Goal: Task Accomplishment & Management: Contribute content

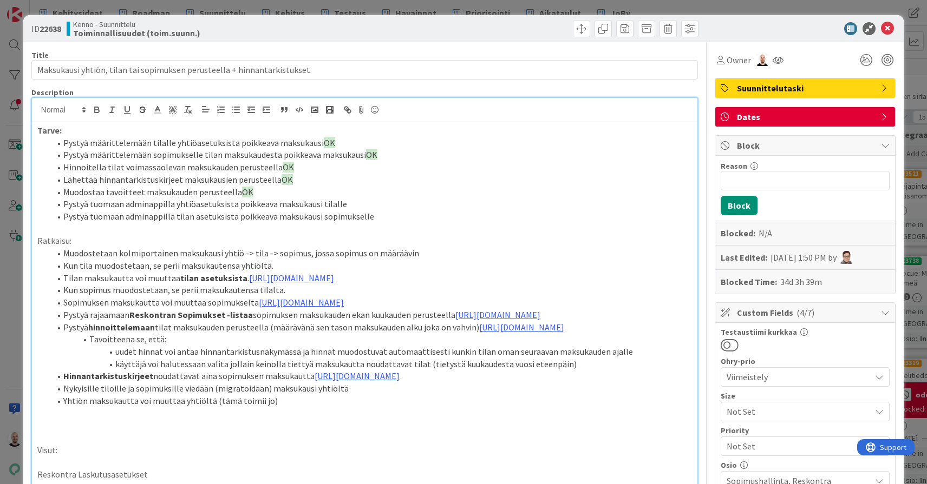
scroll to position [64, 430]
click at [764, 7] on div "ID 22638 Kenno - Suunnittelu Toiminnallisuudet (toim.suunn.) Title 72 / 128 Mak…" at bounding box center [463, 242] width 927 height 484
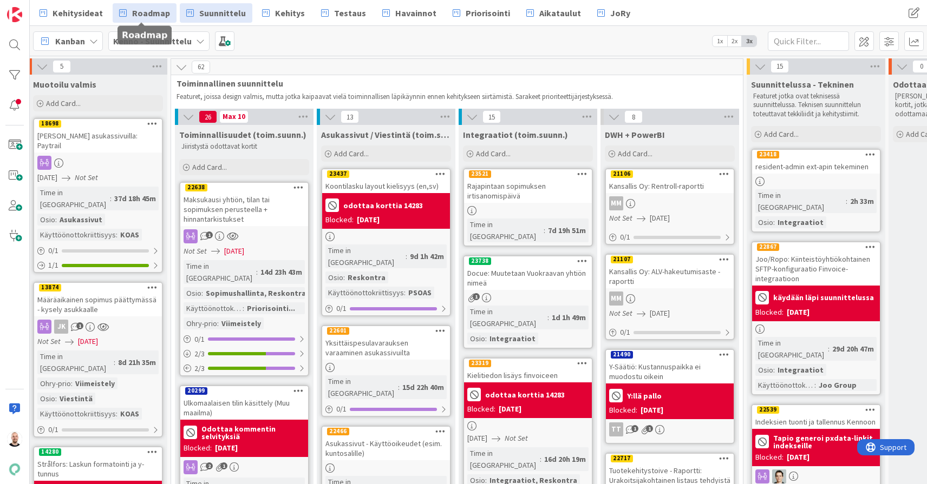
click at [146, 18] on span "Roadmap" at bounding box center [151, 12] width 38 height 13
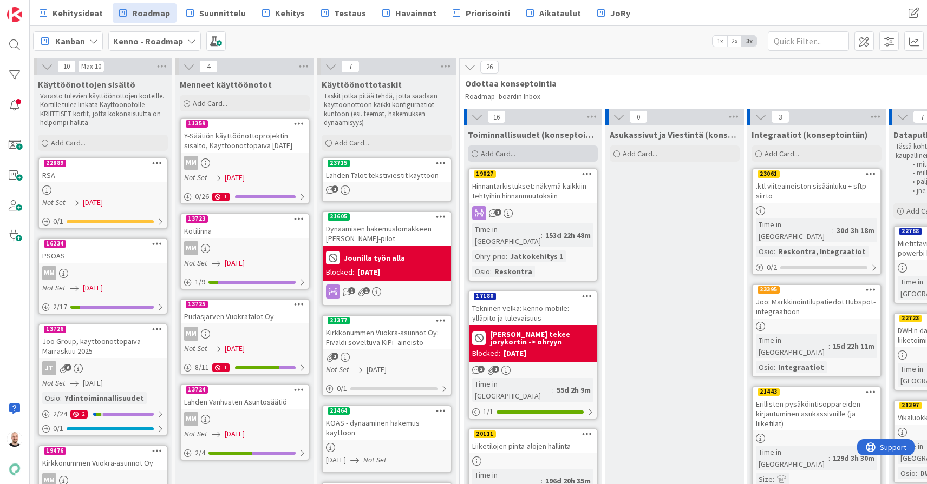
click at [511, 153] on span "Add Card..." at bounding box center [498, 154] width 35 height 10
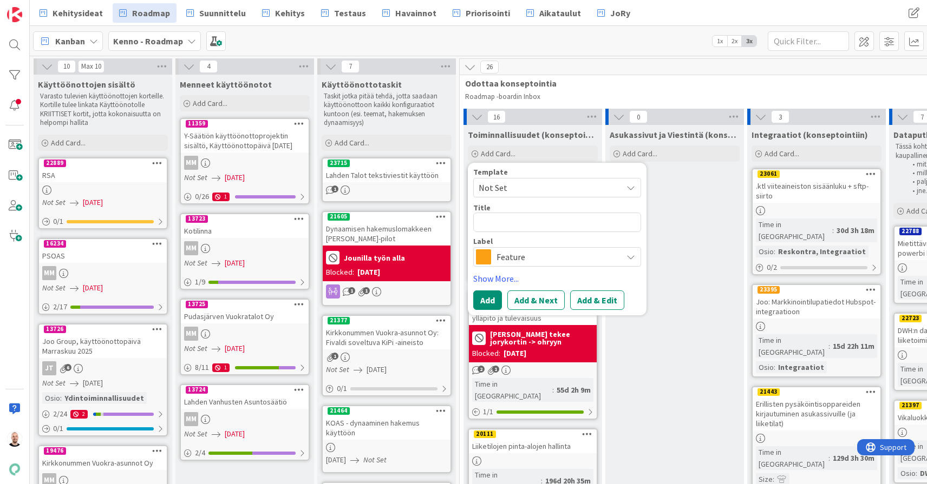
type textarea "x"
type textarea "V"
type textarea "x"
type textarea "Va"
type textarea "x"
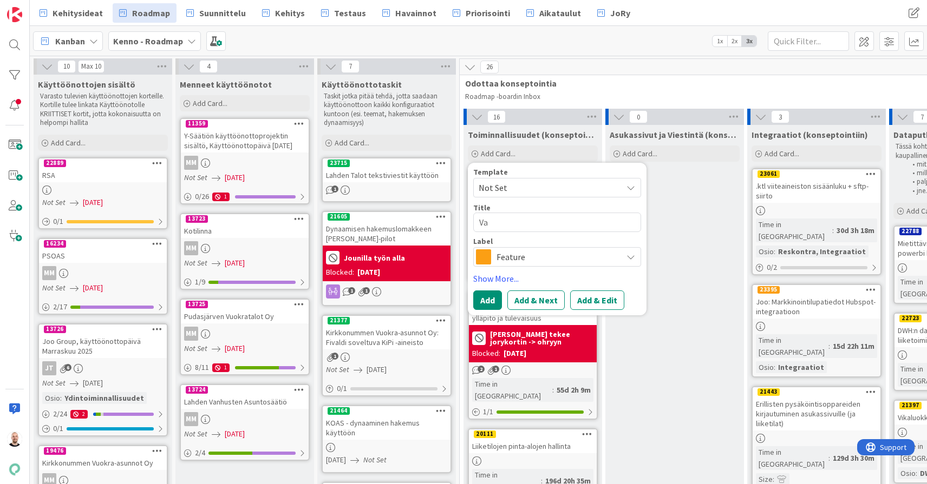
type textarea "Vas"
type textarea "x"
type textarea "Vast"
type textarea "x"
type textarea "Vasti"
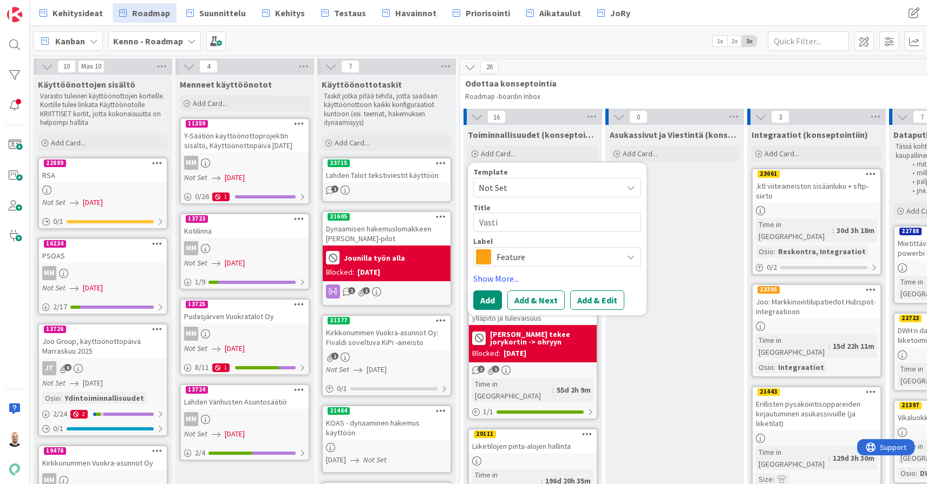
type textarea "x"
type textarea "Vastik"
type textarea "x"
type textarea "Vastike"
type textarea "x"
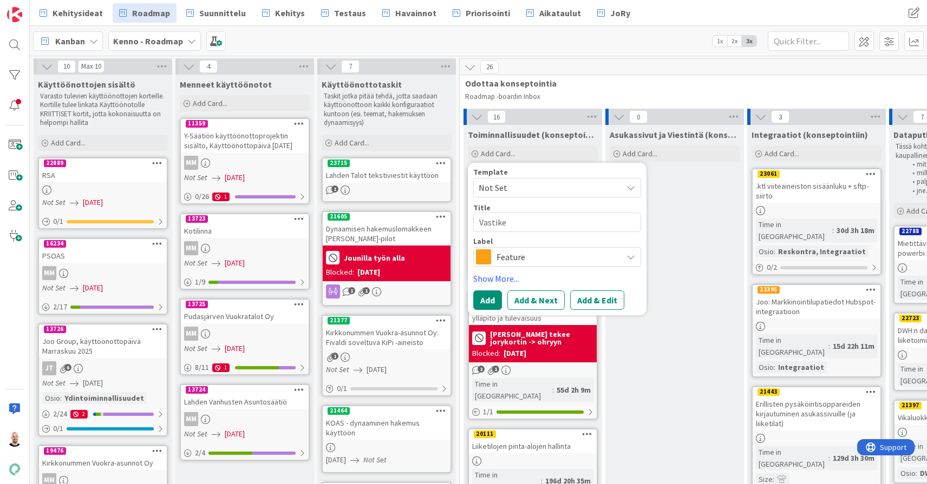
type textarea "Vastiker"
type textarea "x"
type textarea "Vastikere"
type textarea "x"
type textarea "Vastikeres"
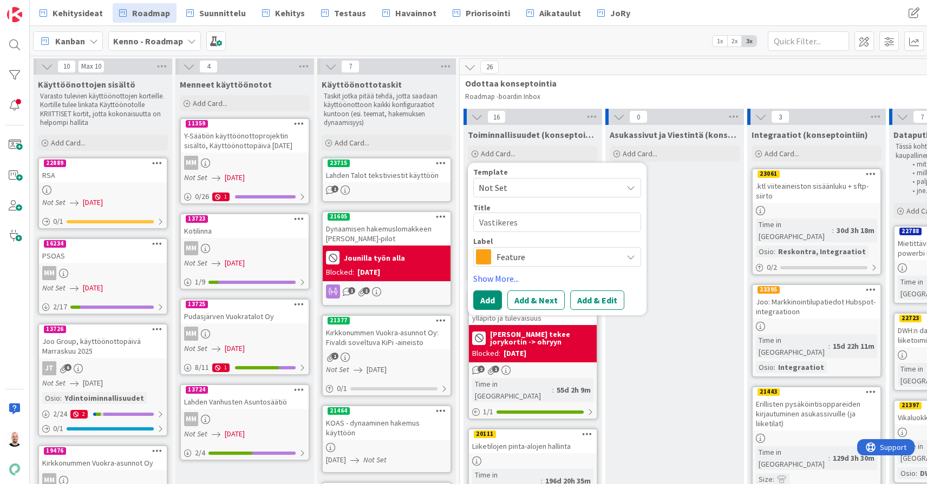
type textarea "x"
type textarea "Vastikeresk"
type textarea "x"
type textarea "Vastikeresko"
type textarea "x"
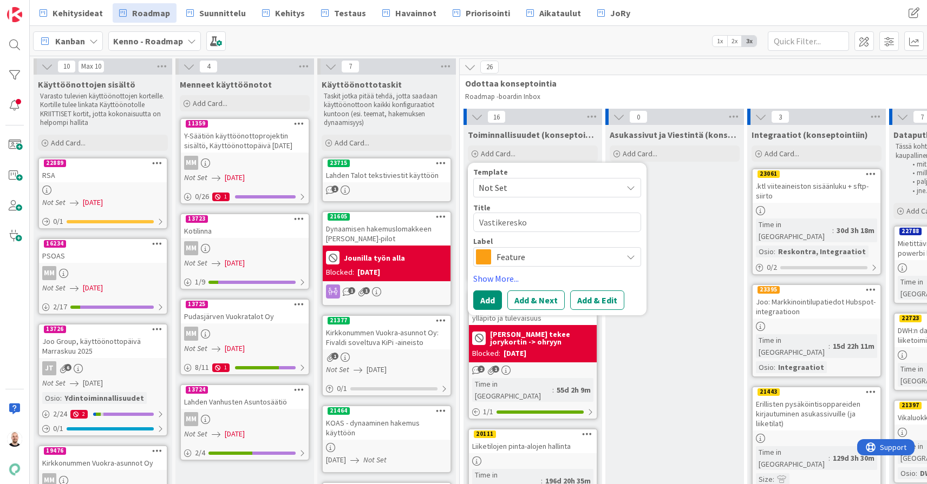
type textarea "Vastikereskon"
type textarea "x"
type textarea "Vastikereskont"
type textarea "x"
type textarea "Vastikereskontr"
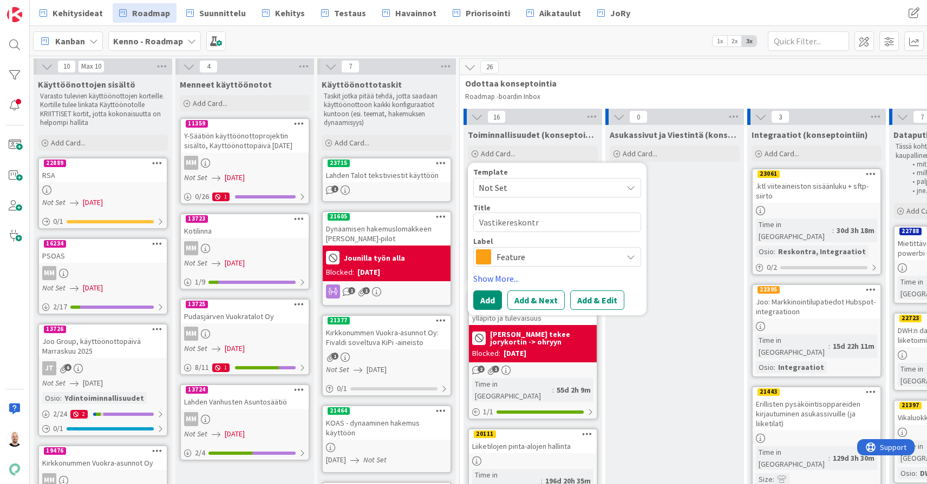
type textarea "x"
type textarea "Vastikereskontra"
type textarea "x"
type textarea "Vastikereskontra:"
type textarea "x"
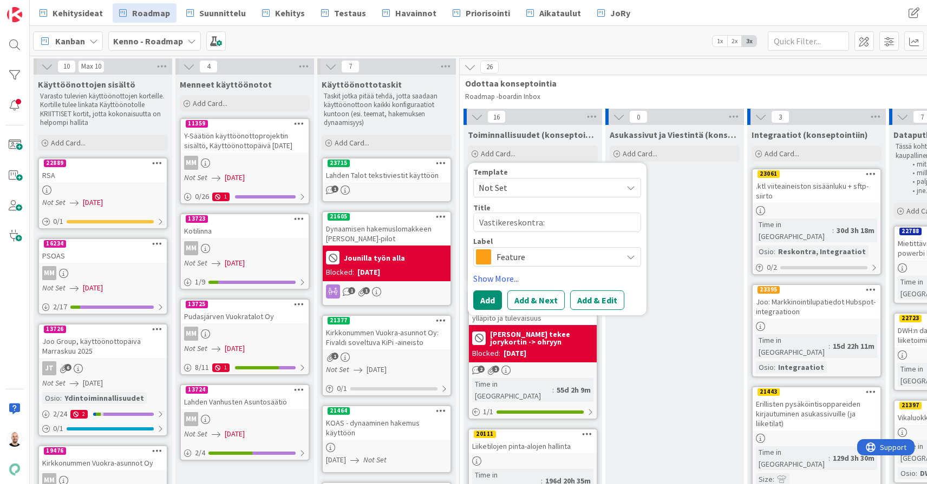
type textarea "Vastikereskontra:"
type textarea "x"
type textarea "Vastikereskontra: o"
type textarea "x"
type textarea "Vastikereskontra: os"
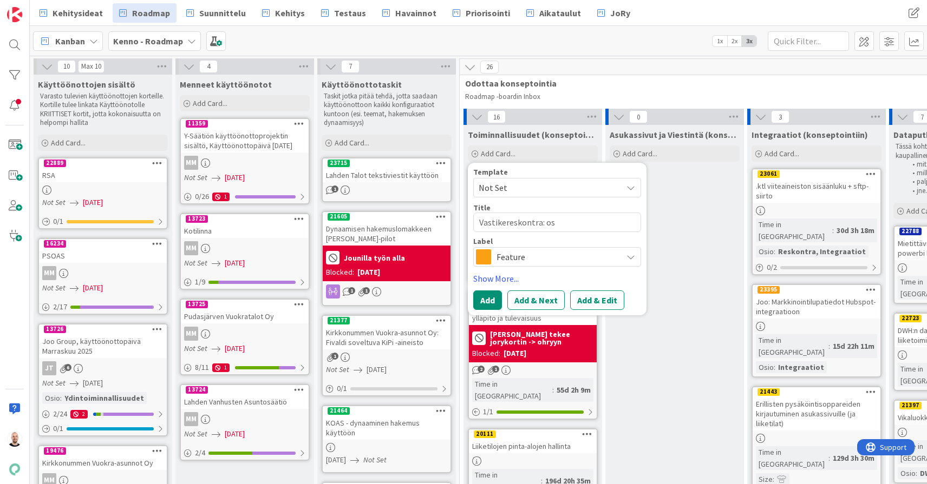
type textarea "x"
type textarea "Vastikereskontra: ost"
type textarea "x"
type textarea "Vastikereskontra: osto"
type textarea "x"
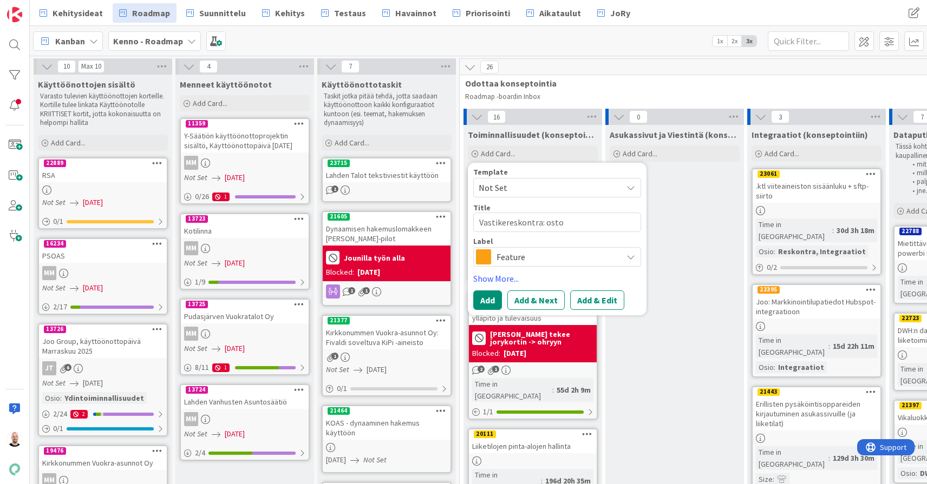
type textarea "Vastikereskontra: ostol"
type textarea "x"
type textarea "Vastikereskontra: ostola"
type textarea "x"
type textarea "Vastikereskontra: ostolas"
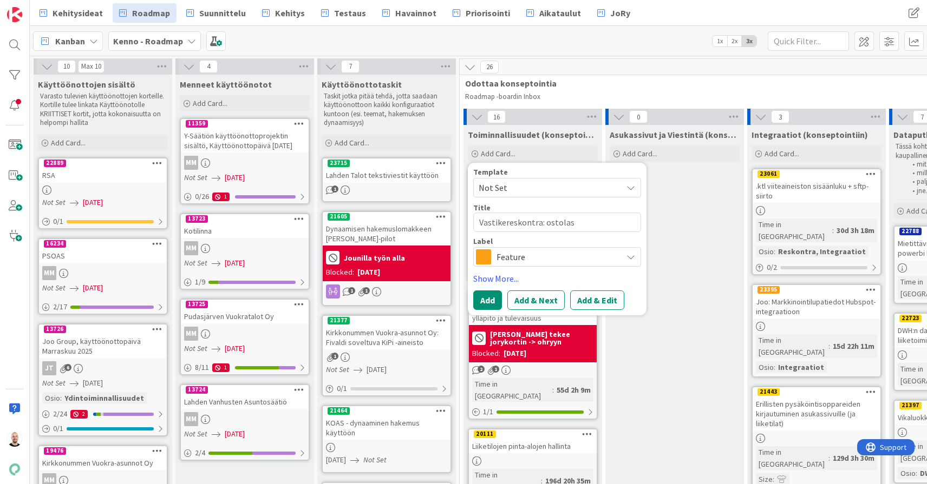
type textarea "x"
type textarea "Vastikereskontra: ostolask"
type textarea "x"
type textarea "Vastikereskontra: [GEOGRAPHIC_DATA]"
type textarea "x"
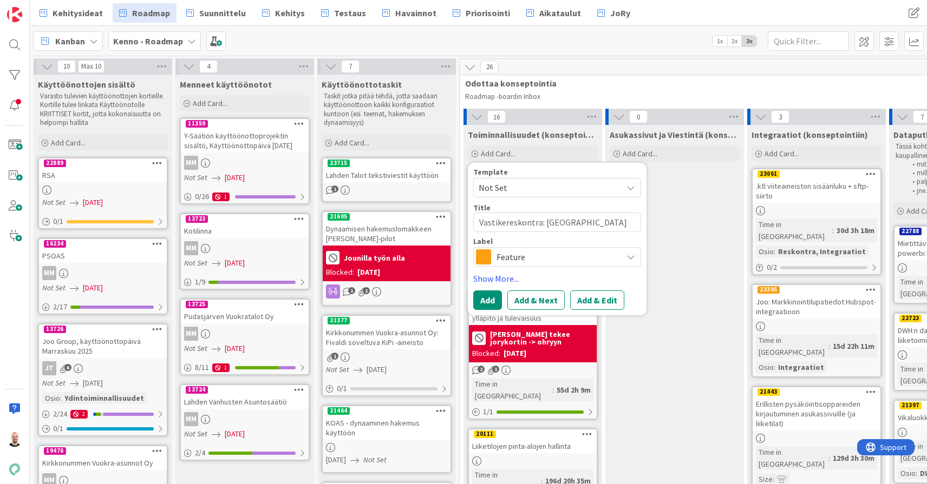
type textarea "Vastikereskontra: [GEOGRAPHIC_DATA]"
type textarea "x"
type textarea "Vastikereskontra: [GEOGRAPHIC_DATA]"
type textarea "x"
type textarea "Vastikereskontra: ostolaskut p"
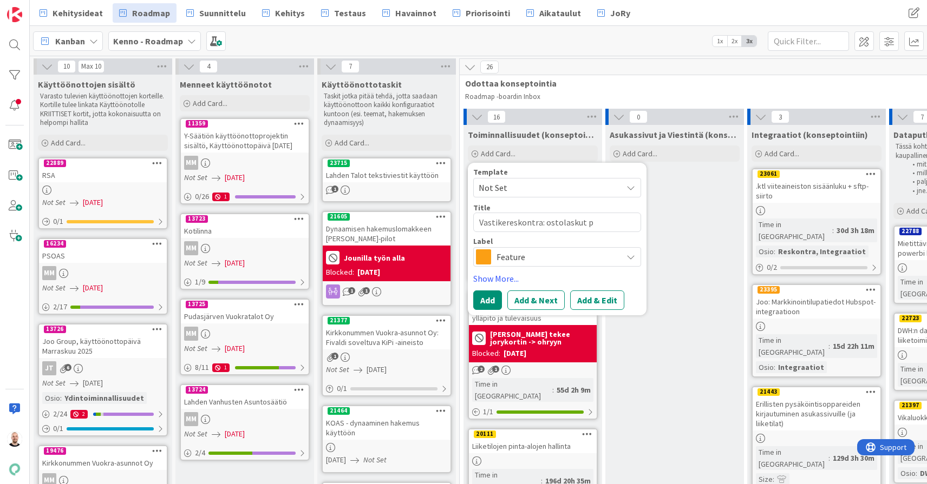
type textarea "x"
type textarea "Vastikereskontra: [GEOGRAPHIC_DATA] po"
type textarea "x"
type textarea "Vastikereskontra: [GEOGRAPHIC_DATA] poi"
type textarea "x"
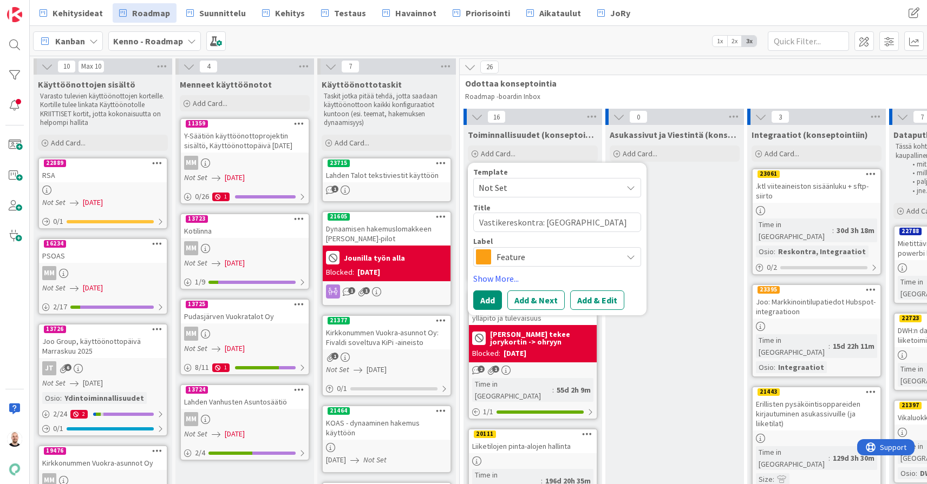
type textarea "Vastikereskontra: ostolaskut pois"
type textarea "x"
type textarea "Vastikereskontra: ostolaskut pois"
type textarea "x"
type textarea "Vastikereskontra: ostolaskut pois v"
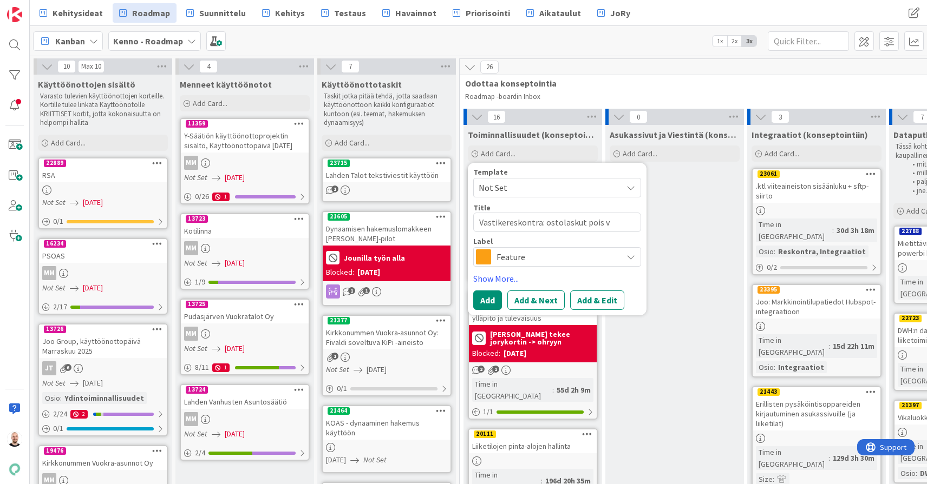
type textarea "x"
type textarea "Vastikereskontra: ostolaskut pois va"
type textarea "x"
type textarea "Vastikereskontra: ostolaskut pois vas"
type textarea "x"
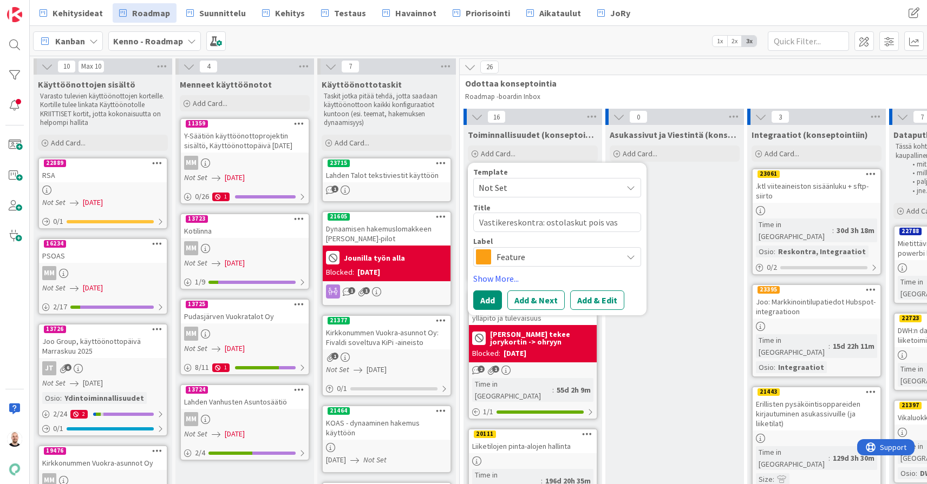
type textarea "Vastikereskontra: ostolaskut pois vast"
type textarea "x"
type textarea "Vastikereskontra: ostolaskut pois vasti"
type textarea "x"
type textarea "Vastikereskontra: ostolaskut pois vastik"
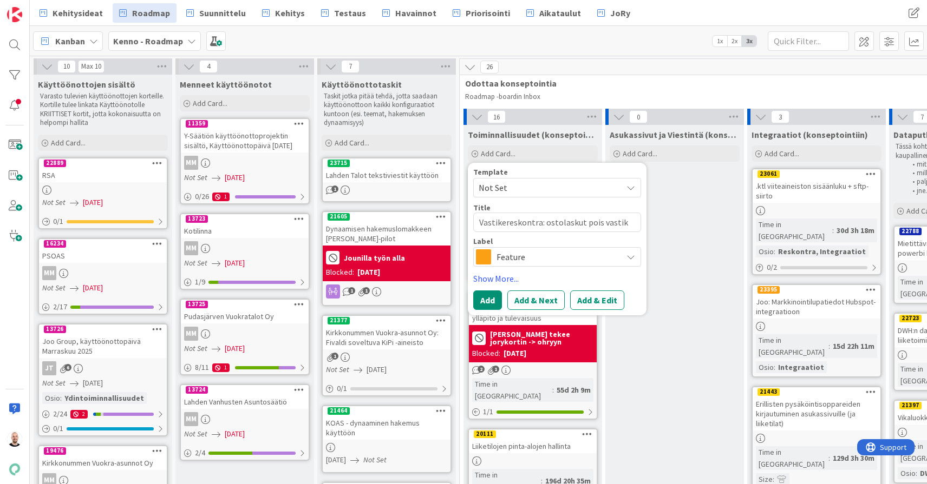
type textarea "x"
type textarea "Vastikereskontra: ostolaskut pois vastike"
type textarea "x"
type textarea "Vastikereskontra: ostolaskut pois vastikel"
type textarea "x"
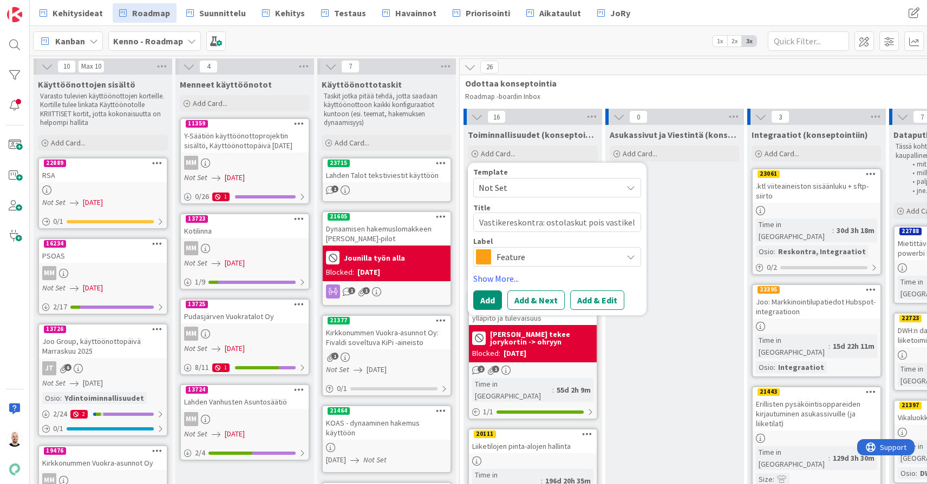
type textarea "Vastikereskontra: ostolaskut pois vastikela"
type textarea "x"
type textarea "Vastikereskontra: ostolaskut pois vastikelas"
type textarea "x"
type textarea "Vastikereskontra: ostolaskut pois vastikelask"
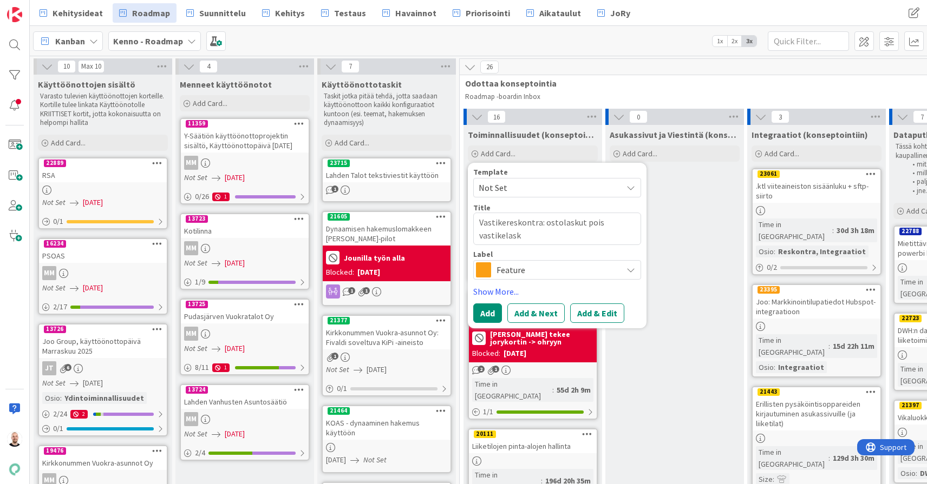
type textarea "x"
type textarea "Vastikereskontra: ostolaskut pois vastikelasku"
type textarea "x"
type textarea "Vastikereskontra: ostolaskut pois vastikelaskuj"
type textarea "x"
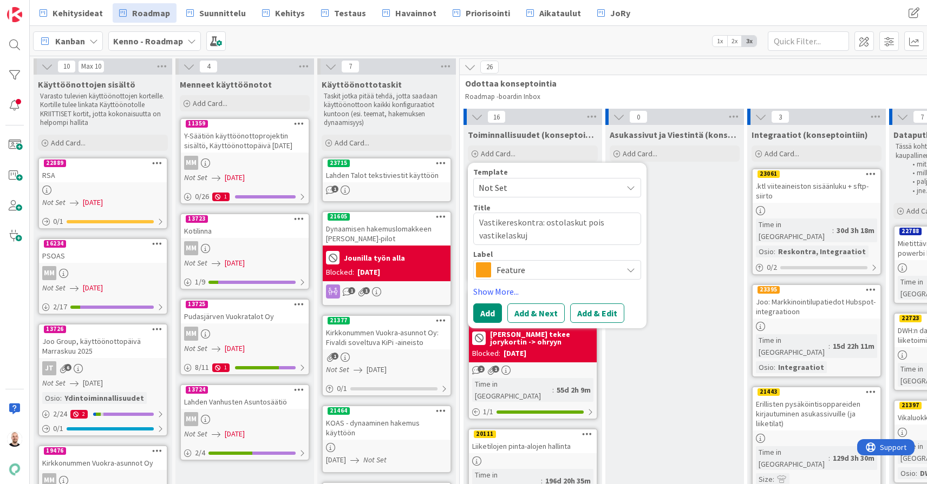
type textarea "Vastikereskontra: ostolaskut pois vastikelaskuje"
type textarea "x"
type textarea "Vastikereskontra: ostolaskut pois vastikelaskujen"
type textarea "x"
type textarea "Vastikereskontra: ostolaskut pois vastikelaskujen"
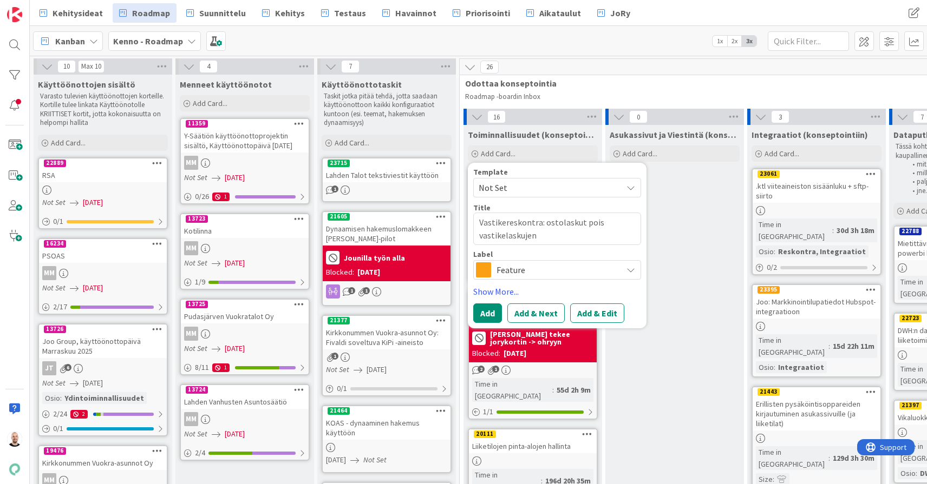
type textarea "x"
type textarea "Vastikereskontra: ostolaskut pois vastikelaskujen j"
type textarea "x"
type textarea "Vastikereskontra: ostolaskut pois vastikelaskujen jo"
type textarea "x"
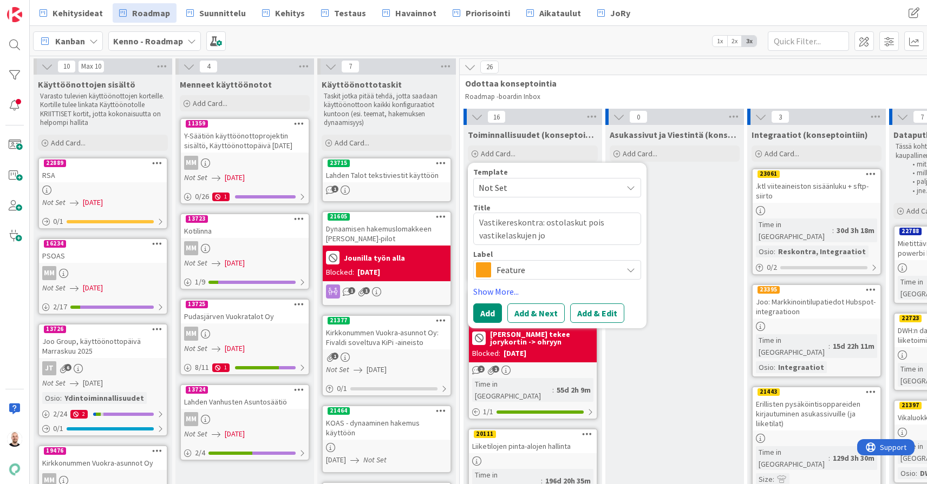
type textarea "Vastikereskontra: ostolaskut pois vastikelaskujen jou"
type textarea "x"
type textarea "Vastikereskontra: ostolaskut pois vastikelaskujen jouk"
type textarea "x"
type textarea "Vastikereskontra: ostolaskut pois vastikelaskujen jouko"
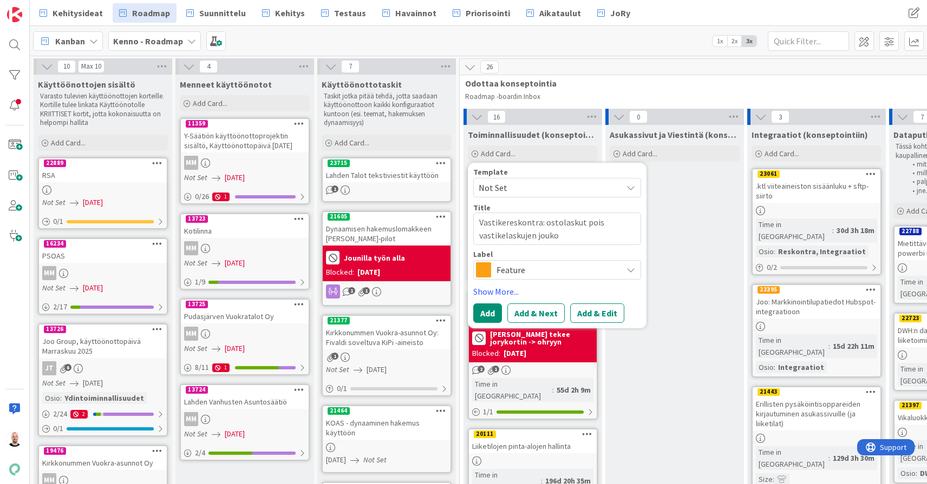
type textarea "x"
type textarea "Vastikereskontra: ostolaskut pois vastikelaskujen joukos"
type textarea "x"
type textarea "Vastikereskontra: ostolaskut pois vastikelaskujen joukost"
type textarea "x"
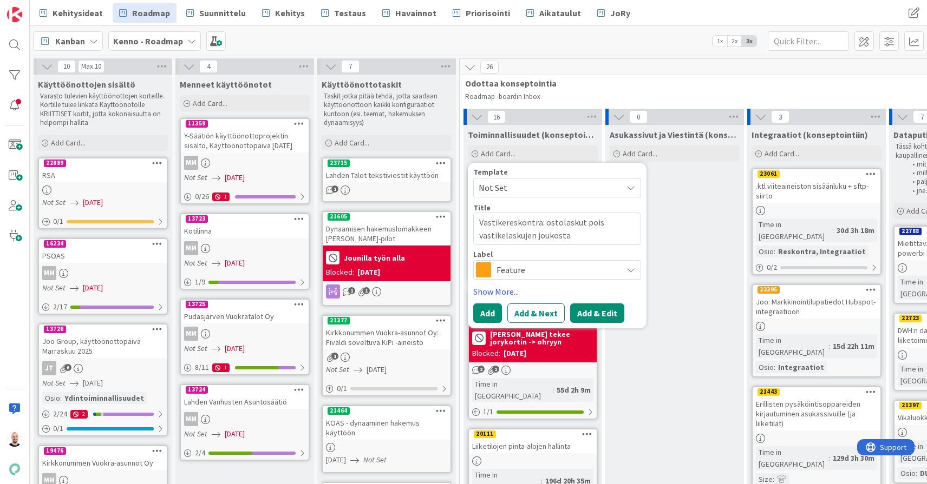
type textarea "Vastikereskontra: ostolaskut pois vastikelaskujen joukosta"
click at [607, 312] on button "Add & Edit" at bounding box center [597, 313] width 54 height 19
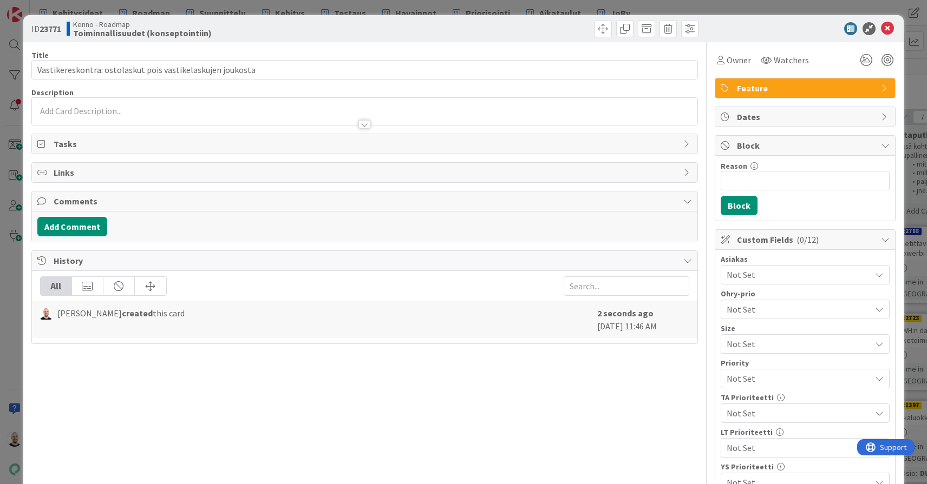
click at [775, 91] on span "Feature" at bounding box center [806, 88] width 139 height 13
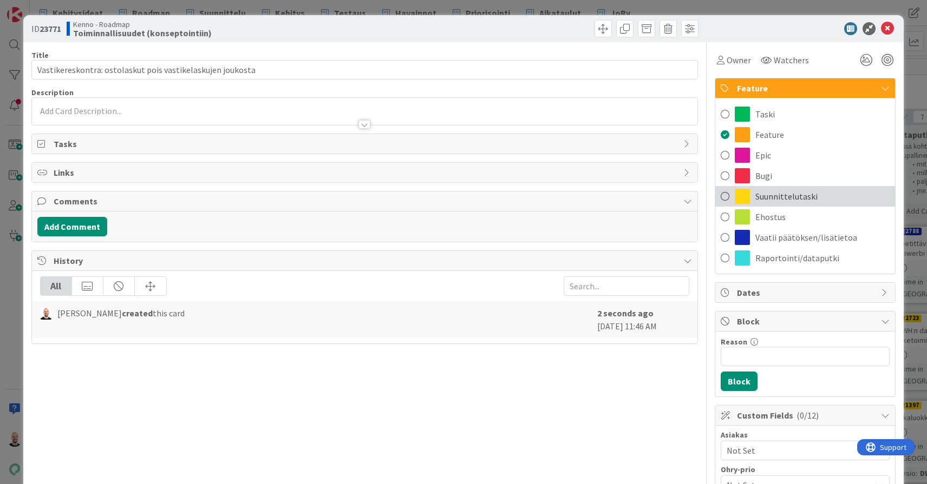
click at [805, 191] on span "Suunnittelutaski" at bounding box center [786, 196] width 62 height 13
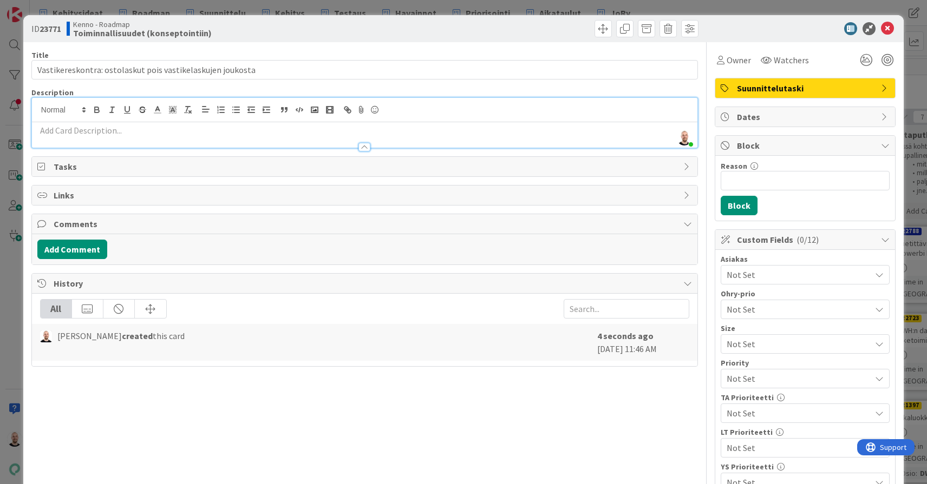
click at [368, 109] on div "[PERSON_NAME] just joined" at bounding box center [364, 123] width 665 height 50
click at [353, 139] on div at bounding box center [364, 141] width 665 height 11
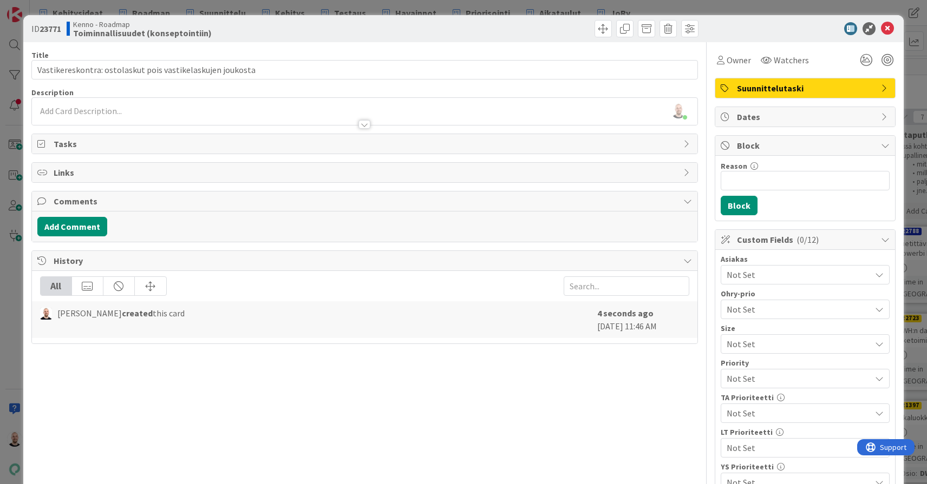
click at [338, 115] on div at bounding box center [364, 119] width 665 height 11
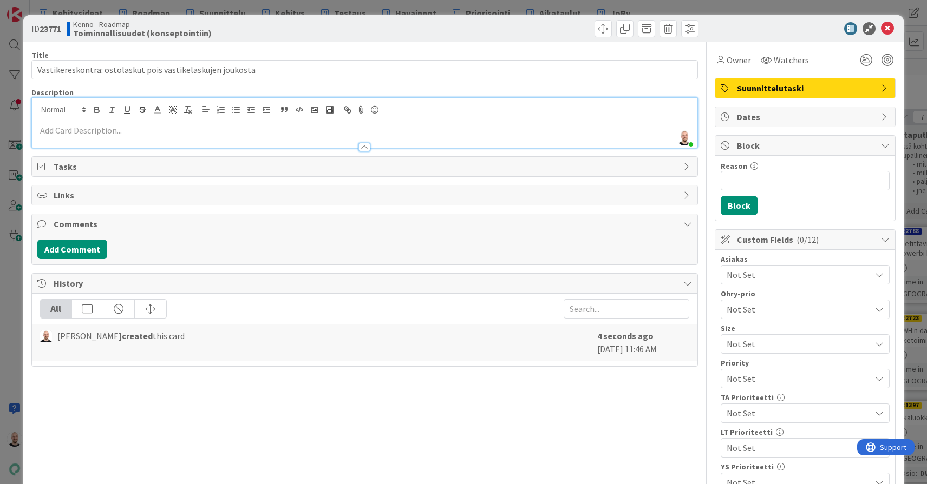
click at [342, 130] on p at bounding box center [364, 130] width 654 height 12
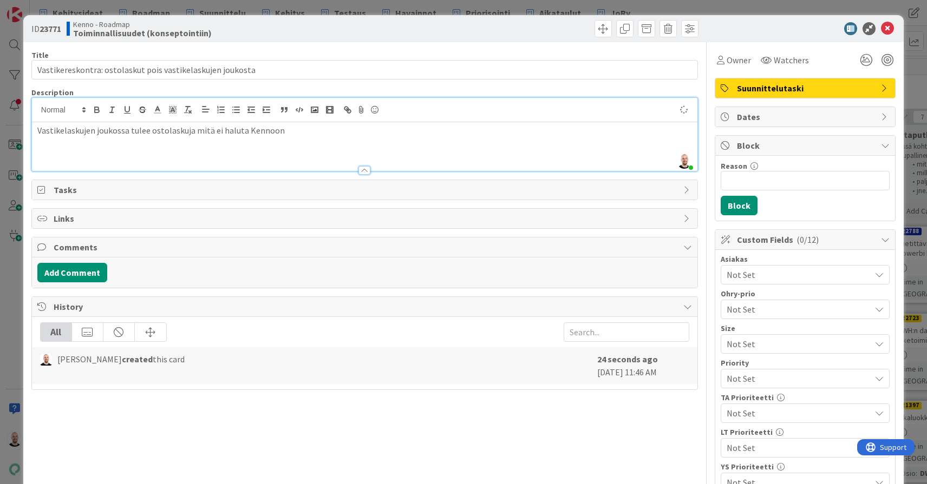
click at [36, 129] on div "Vastikelaskujen joukossa tulee ostolaskuja mitä ei haluta Kennoon" at bounding box center [364, 146] width 665 height 49
click at [321, 131] on li "Vastikelaskujen joukossa tulee ostolaskuja mitä ei haluta Kennoon" at bounding box center [370, 130] width 641 height 12
click at [233, 144] on li "Y-Säätiö haluaa helpon tavan siirtää ostolaskut Baswaren P2P:hen" at bounding box center [370, 143] width 641 height 12
click at [368, 135] on li "Vastikelaskujen joukossa tulee ostolaskuja mitä ei haluta Kennoon" at bounding box center [370, 130] width 641 height 12
click at [368, 142] on li "Y-Säätiö haluaa helpon tavan siirtää ostolaskut pois Kennosta Baswaren P2P:hen" at bounding box center [370, 143] width 641 height 12
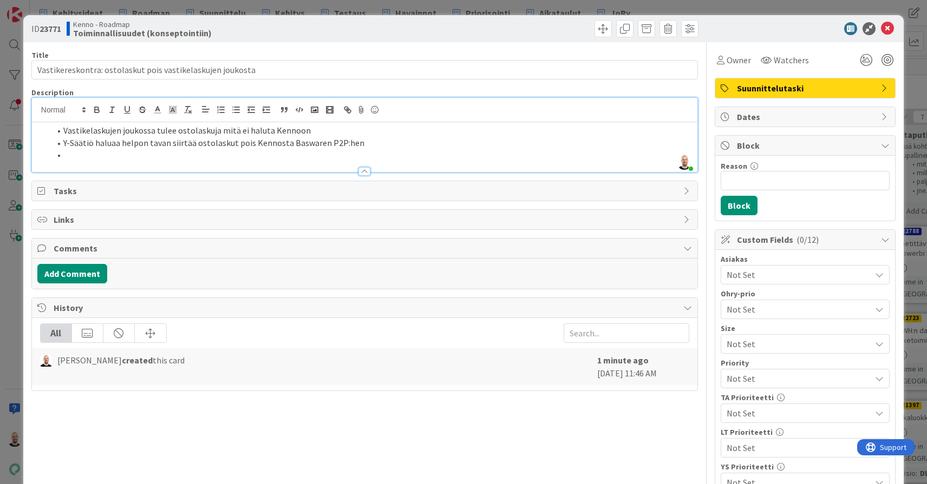
click at [252, 132] on li "Vastikelaskujen joukossa tulee ostolaskuja mitä ei haluta Kennoon" at bounding box center [370, 130] width 641 height 12
click at [265, 161] on div at bounding box center [364, 166] width 665 height 11
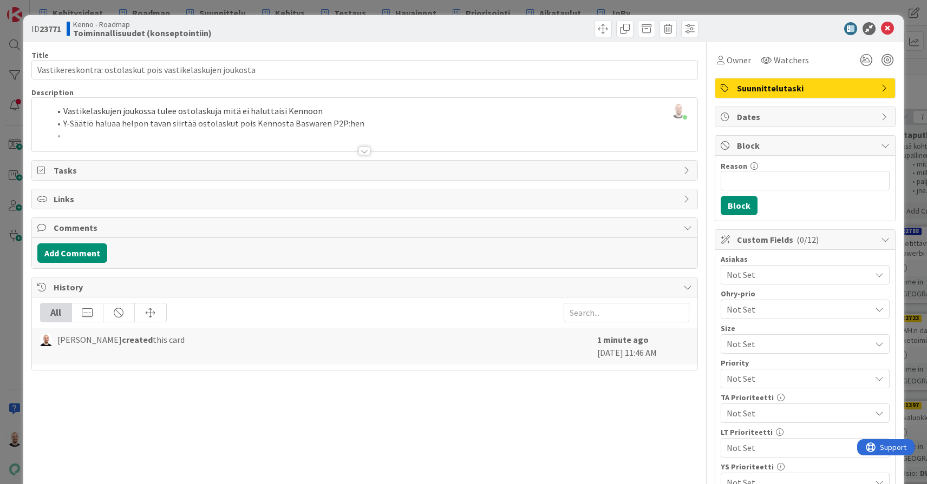
click at [280, 134] on div at bounding box center [364, 138] width 665 height 28
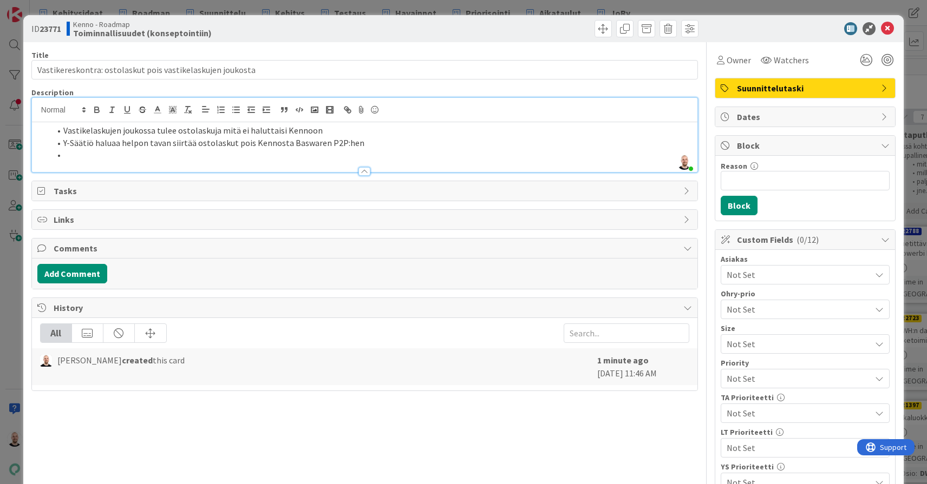
click at [304, 149] on li at bounding box center [370, 155] width 641 height 12
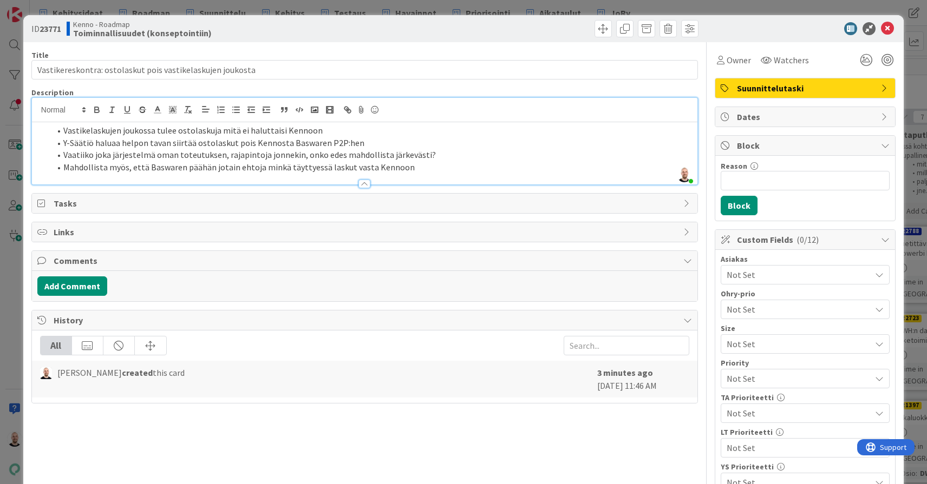
click at [366, 166] on li "Mahdollista myös, että Baswaren päähän jotain ehtoja minkä täyttyessä laskut va…" at bounding box center [370, 167] width 641 height 12
click at [384, 167] on li "Mahdollista myös, että Baswaren päähän jotain ehtoja minkä täyttyessä laskut va…" at bounding box center [370, 167] width 641 height 12
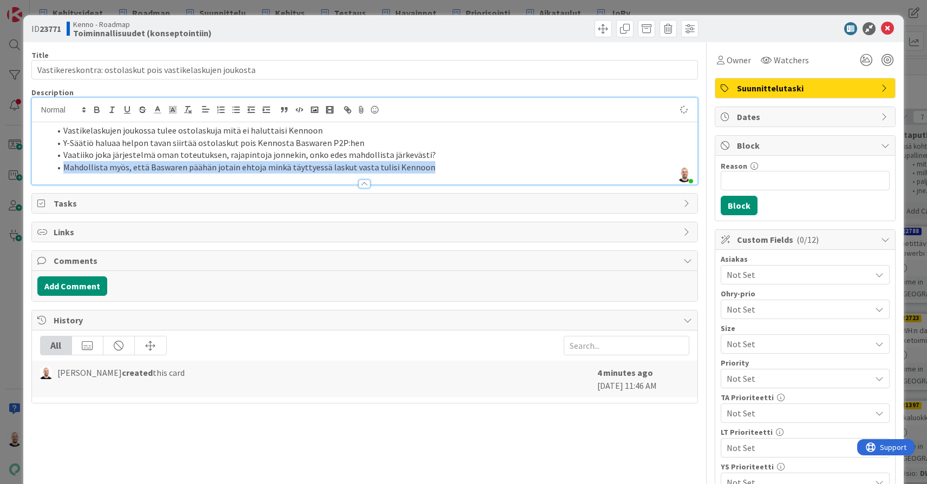
click at [384, 167] on li "Mahdollista myös, että Baswaren päähän jotain ehtoja minkä täyttyessä laskut va…" at bounding box center [370, 167] width 641 height 12
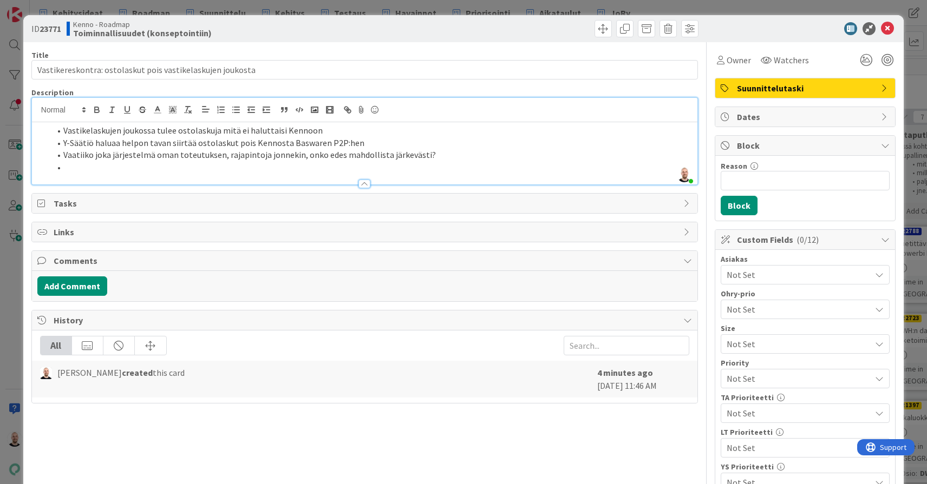
click at [365, 141] on li "Y-Säätiö haluaa helpon tavan siirtää ostolaskut pois Kennosta Baswaren P2P:hen" at bounding box center [370, 143] width 641 height 12
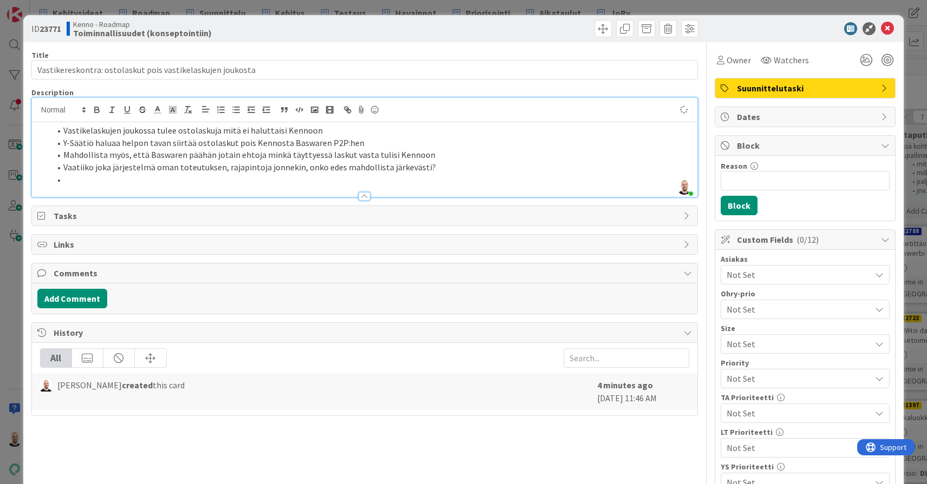
click at [171, 179] on li at bounding box center [370, 180] width 641 height 12
click at [219, 168] on li "Vaatiiko joka järjestelmä oman toteutuksen, rajapintoja jonnekin, onko edes mah…" at bounding box center [370, 167] width 641 height 12
click at [552, 166] on li "Vaatiiko joka järjestelmä oman toteutuksen (Y-Säätiöllä nyt sattuu olemaan P2P)…" at bounding box center [370, 167] width 641 height 12
click at [629, 167] on li "Vaatiiko joka järjestelmä oman toteutuksen (Y-Säätiöllä nyt sattuu olemaan P2P)…" at bounding box center [370, 167] width 641 height 12
click at [597, 169] on li "Vaatiiko joka järjestelmä oman toteutuksen (Y-Säätiöllä nyt sattuu olemaan P2P)…" at bounding box center [370, 167] width 641 height 12
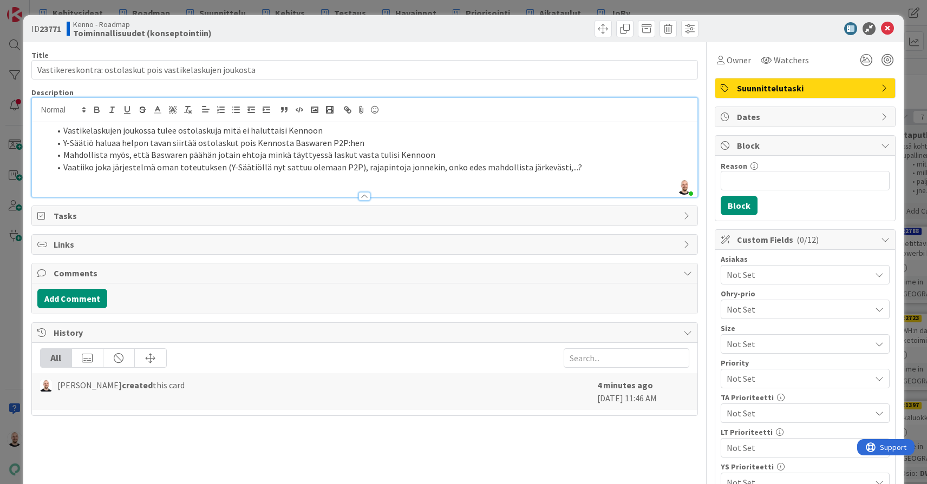
click at [225, 154] on li "Mahdollista myös, että Baswaren päähän jotain ehtoja minkä täyttyessä laskut va…" at bounding box center [370, 155] width 641 height 12
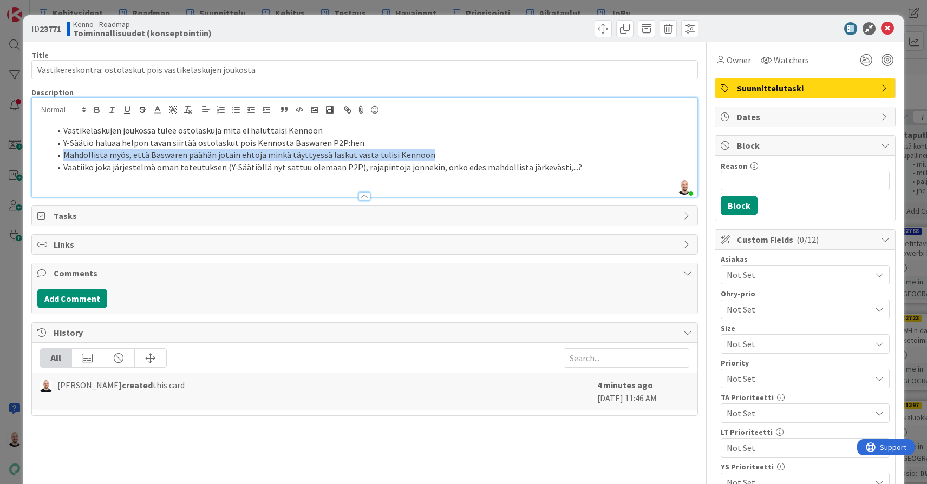
click at [225, 154] on li "Mahdollista myös, että Baswaren päähän jotain ehtoja minkä täyttyessä laskut va…" at bounding box center [370, 155] width 641 height 12
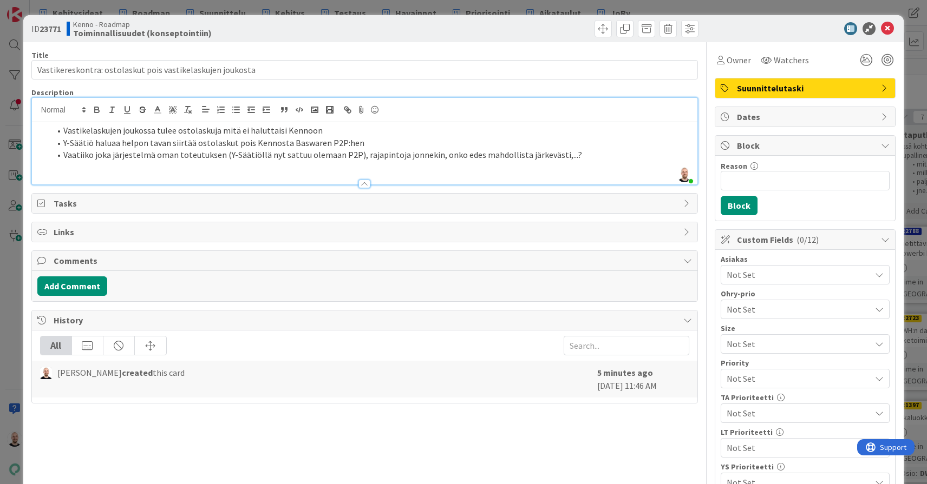
click at [574, 155] on li "Vaatiiko joka järjestelmä oman toteutuksen (Y-Säätiöllä nyt sattuu olemaan P2P)…" at bounding box center [370, 155] width 641 height 12
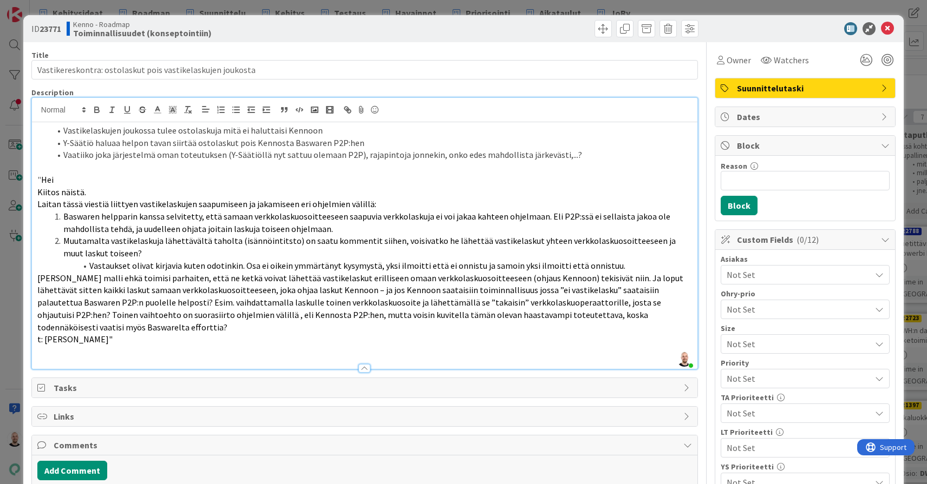
click at [241, 165] on p at bounding box center [364, 167] width 654 height 12
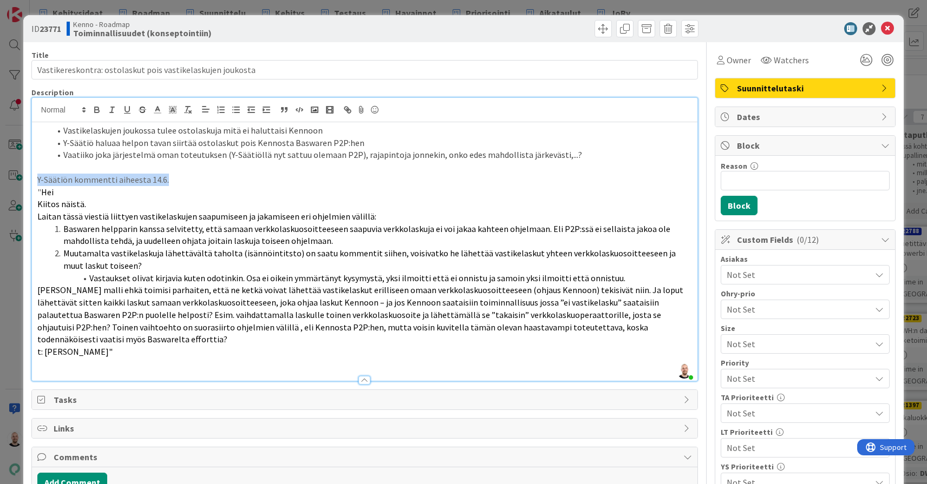
drag, startPoint x: 170, startPoint y: 178, endPoint x: 28, endPoint y: 179, distance: 141.8
click at [28, 179] on div "ID 23771 Kenno - Roadmap Toiminnallisuudet (konseptointiin) Title 58 / 128 Vast…" at bounding box center [463, 451] width 880 height 872
click at [97, 109] on icon "button" at bounding box center [97, 110] width 10 height 10
click at [96, 214] on span "Laitan tässä viestiä liittyen vastikelaskujen saapumiseen ja jakamiseen eri ohj…" at bounding box center [206, 216] width 339 height 11
click at [37, 187] on p "" Hei" at bounding box center [364, 192] width 654 height 12
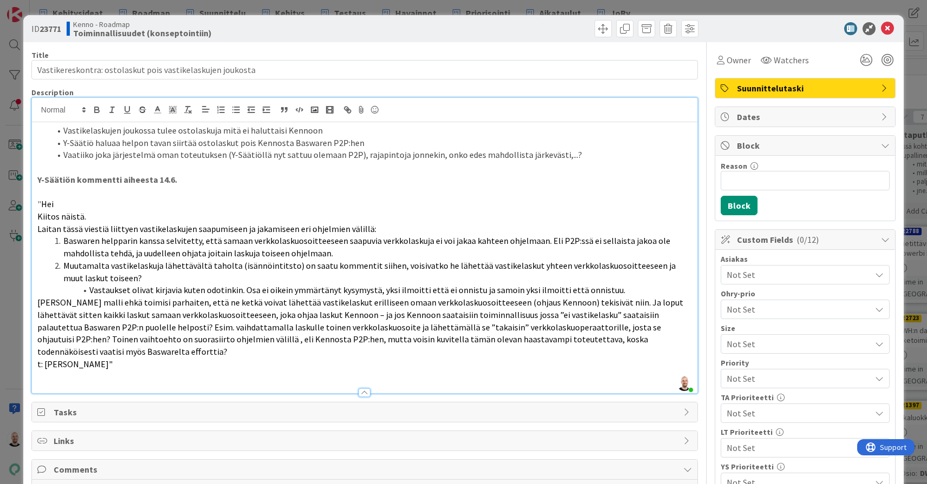
click at [195, 177] on p "Y-Säätiön kommentti aiheesta 14.6." at bounding box center [364, 180] width 654 height 12
click at [134, 170] on p at bounding box center [364, 167] width 654 height 12
click at [87, 358] on p "t: [PERSON_NAME]"" at bounding box center [364, 364] width 654 height 12
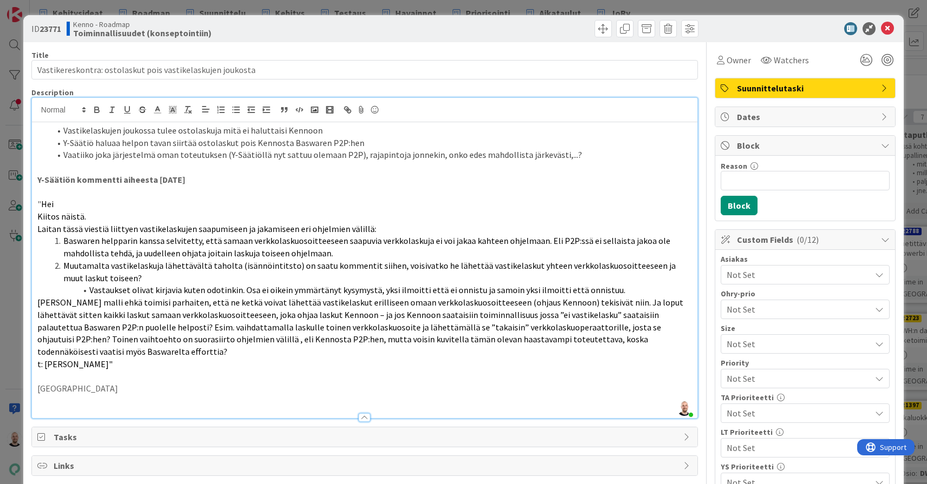
click at [119, 179] on strong "Y-Säätiön kommentti aiheesta [DATE]" at bounding box center [111, 179] width 148 height 11
click at [100, 383] on p "[GEOGRAPHIC_DATA]" at bounding box center [364, 389] width 654 height 12
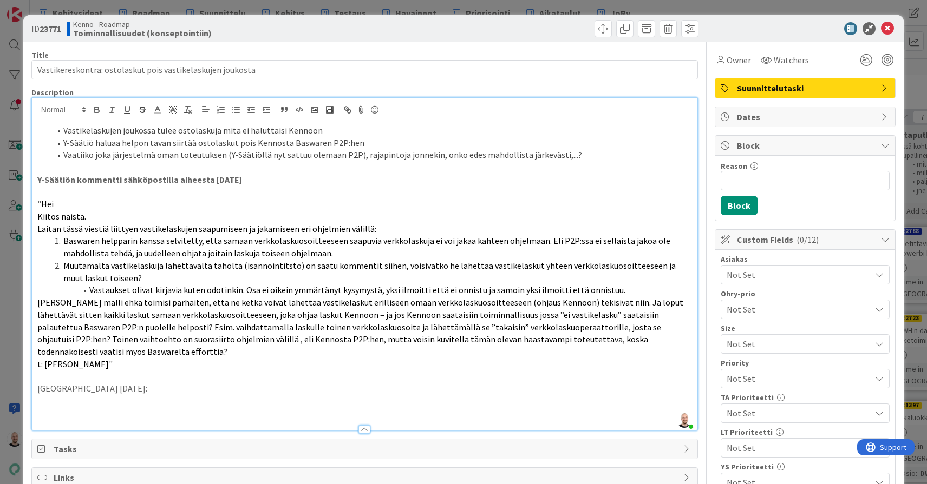
click at [274, 175] on p "Y-Säätiön kommentti sähköpostilla aiheesta [DATE]" at bounding box center [364, 180] width 654 height 12
click at [155, 383] on p "[GEOGRAPHIC_DATA] [DATE]:" at bounding box center [364, 389] width 654 height 12
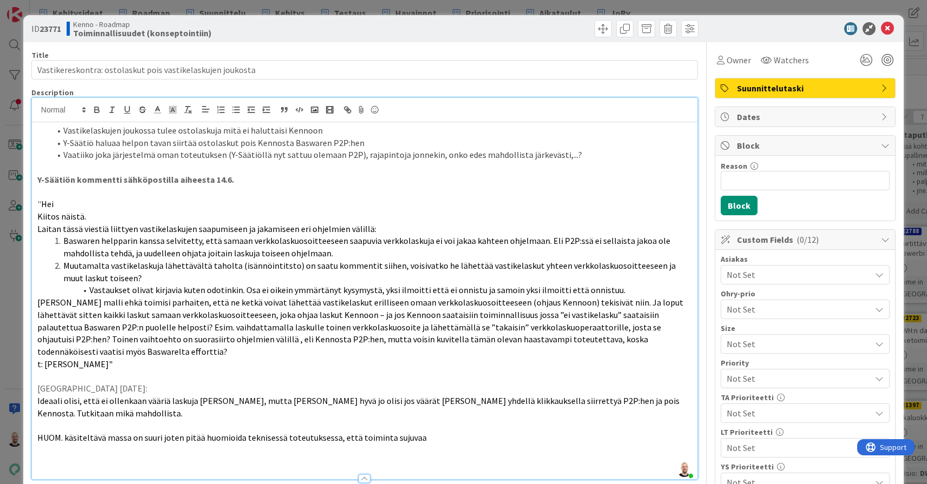
scroll to position [20, 0]
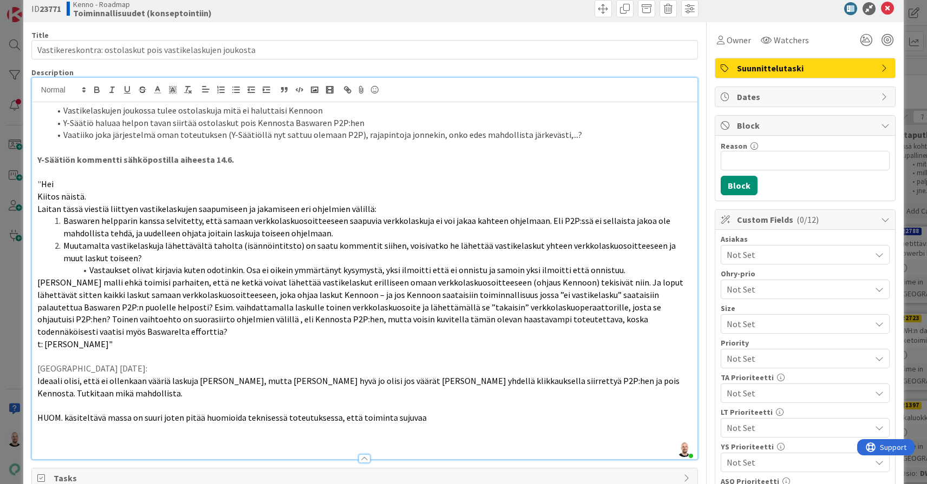
click at [78, 363] on p "[GEOGRAPHIC_DATA] [DATE]:" at bounding box center [364, 369] width 654 height 12
click at [114, 363] on p "[GEOGRAPHIC_DATA] [DATE]:" at bounding box center [364, 369] width 654 height 12
drag, startPoint x: 160, startPoint y: 362, endPoint x: 28, endPoint y: 362, distance: 132.6
click at [28, 362] on div "ID 23771 Kenno - Roadmap Toiminnallisuudet (konseptointiin) Title 58 / 128 Vast…" at bounding box center [463, 431] width 880 height 872
click at [99, 90] on icon "button" at bounding box center [97, 91] width 4 height 3
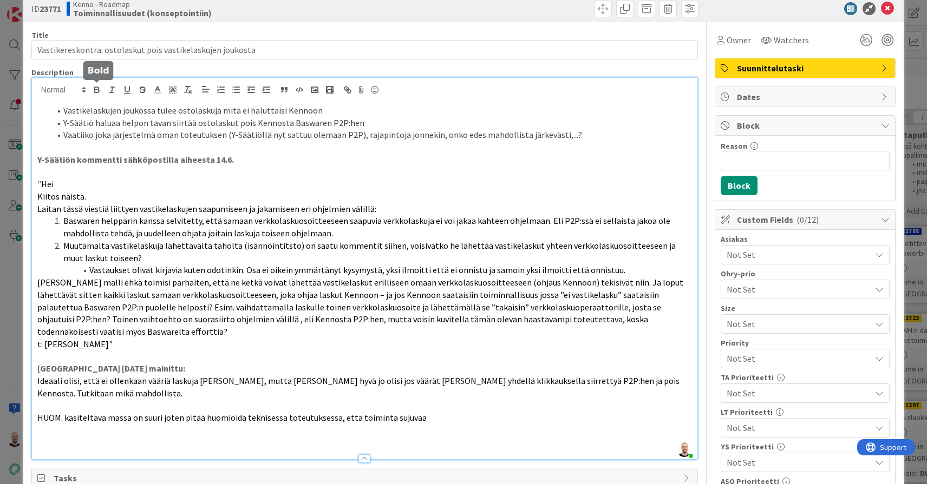
click at [147, 233] on span "Baswaren helpparin kanssa selvitetty, että samaan verkkolaskuosoitteeseen saapu…" at bounding box center [367, 226] width 608 height 23
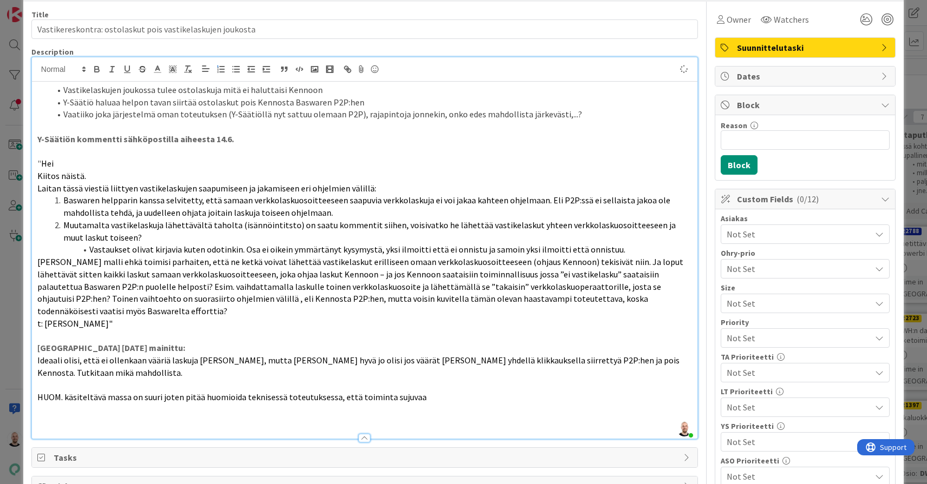
scroll to position [43, 0]
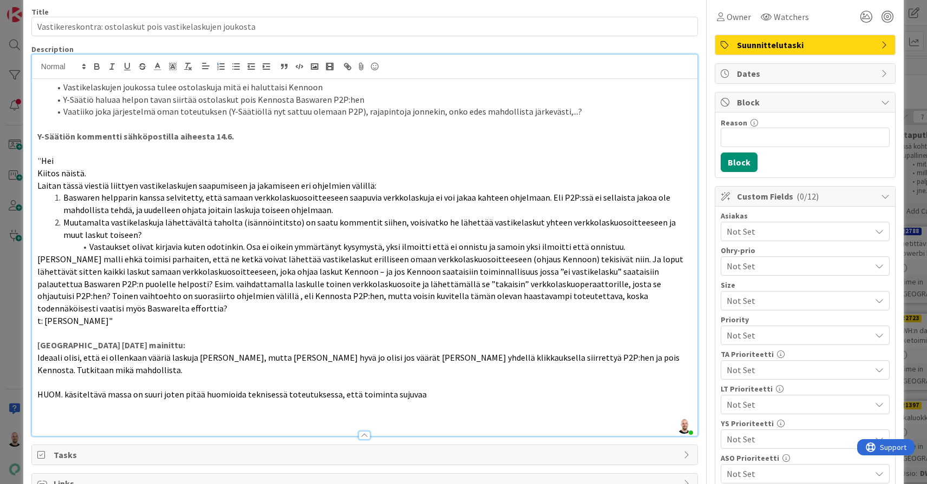
click at [235, 413] on p at bounding box center [364, 419] width 654 height 12
click at [37, 352] on span "Ideaali olisi, että ei ollenkaan vääriä laskuja [PERSON_NAME], mutta [PERSON_NA…" at bounding box center [359, 363] width 644 height 23
click at [37, 389] on span "HUOM. käsiteltävä massa on suuri joten pitää huomioida teknisessä toteutuksessa…" at bounding box center [231, 394] width 389 height 11
click at [82, 376] on p at bounding box center [364, 382] width 654 height 12
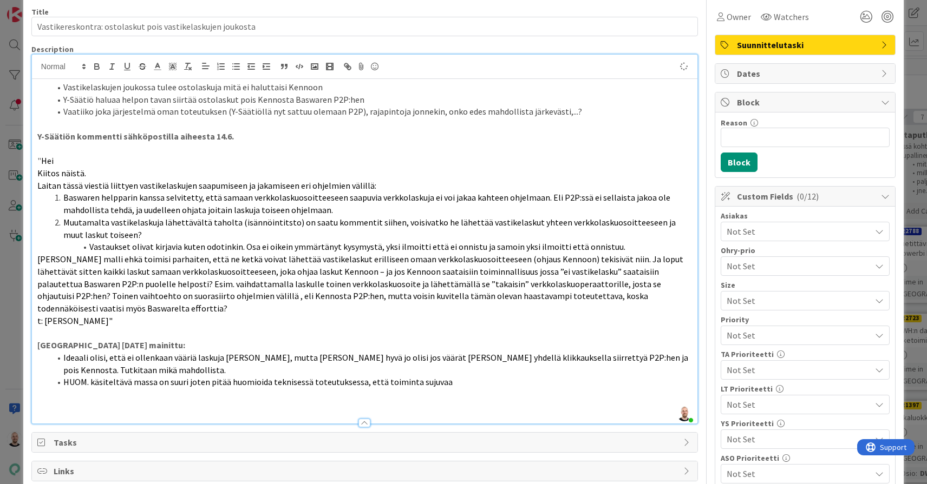
click at [454, 376] on li "HUOM. käsiteltävä massa on suuri joten pitää huomioida teknisessä toteutuksessa…" at bounding box center [370, 382] width 641 height 12
drag, startPoint x: 65, startPoint y: 386, endPoint x: 186, endPoint y: 386, distance: 121.2
click at [186, 389] on li "Y-Säätiö näkee tämän" at bounding box center [370, 395] width 641 height 12
click at [52, 147] on p at bounding box center [364, 149] width 654 height 12
click at [173, 339] on p "[GEOGRAPHIC_DATA] [DATE] mainittu:" at bounding box center [364, 345] width 654 height 12
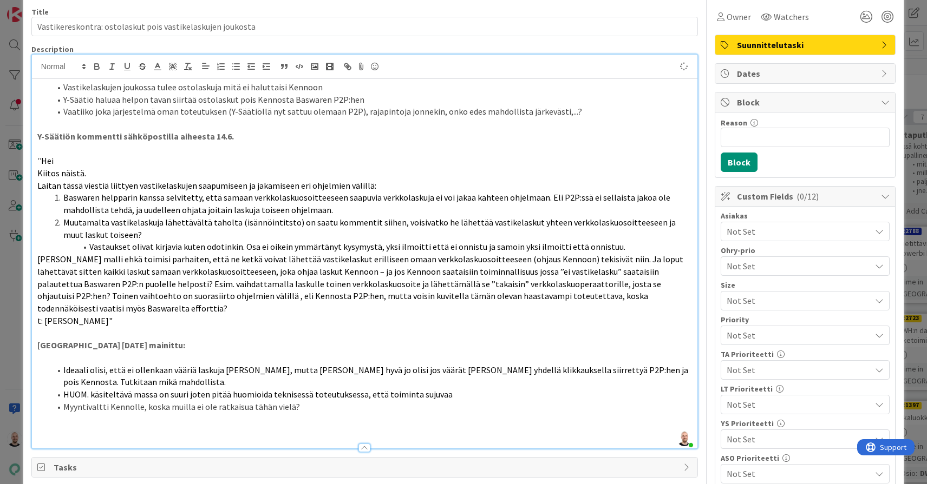
click at [109, 316] on p "t: [PERSON_NAME]"" at bounding box center [364, 321] width 654 height 12
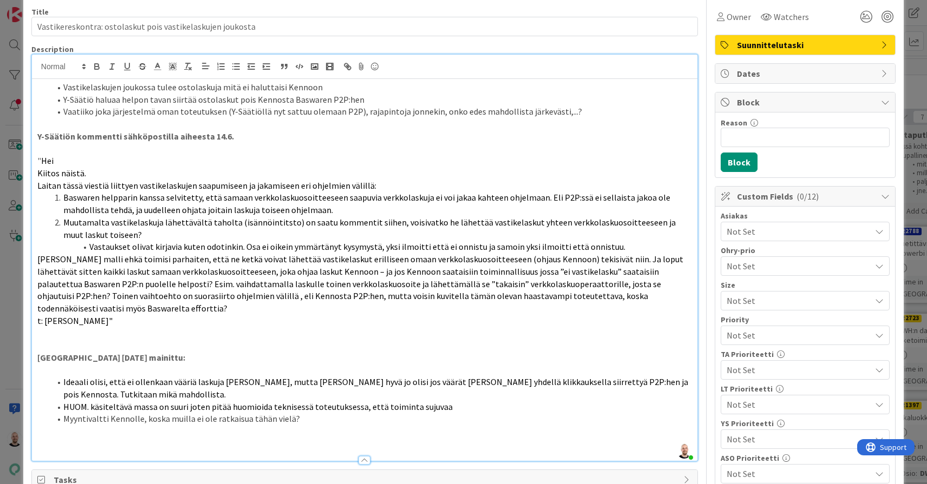
click at [118, 438] on p at bounding box center [364, 444] width 654 height 12
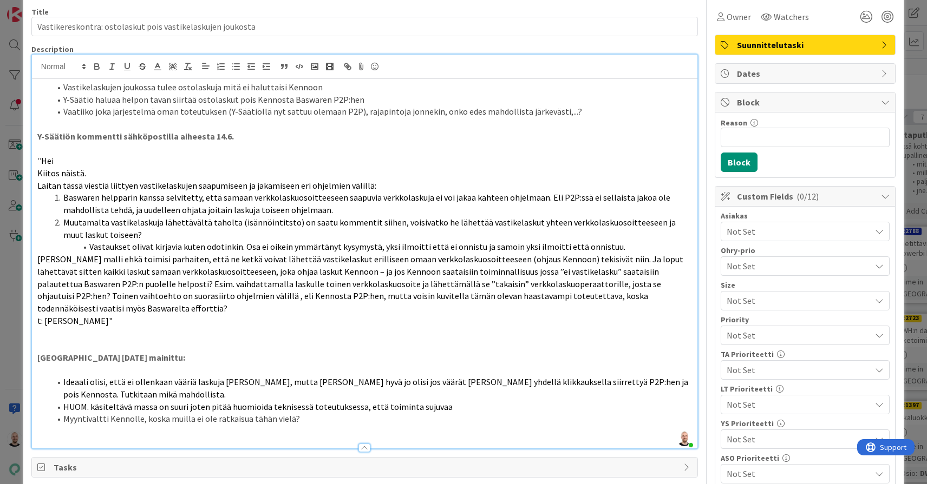
scroll to position [6, 0]
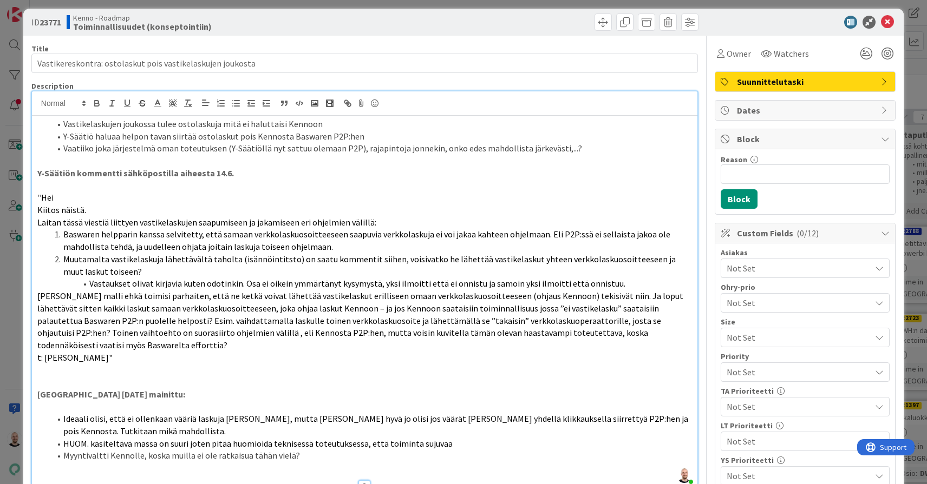
click at [91, 157] on p at bounding box center [364, 161] width 654 height 12
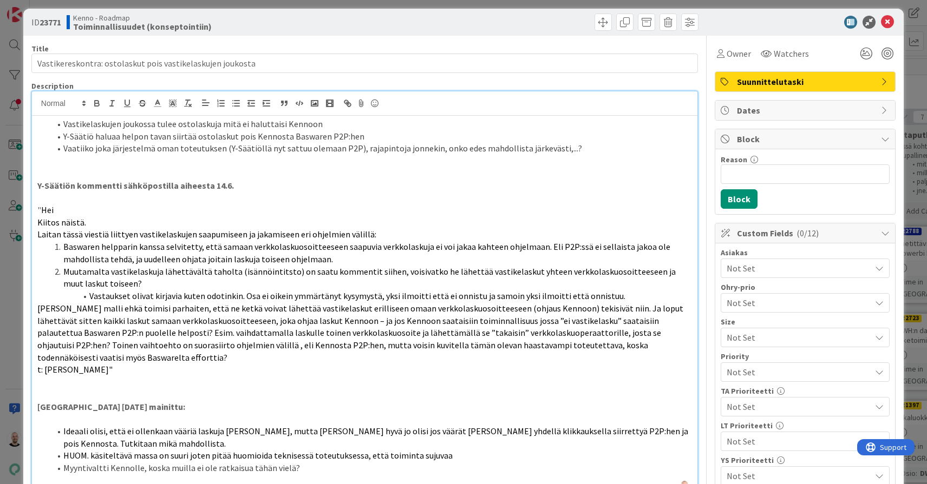
click at [63, 122] on span at bounding box center [63, 124] width 0 height 12
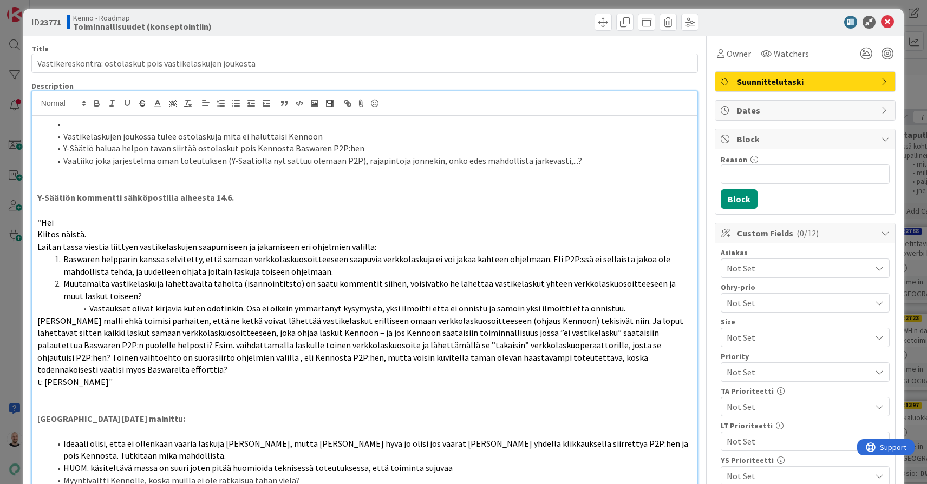
click at [76, 122] on li at bounding box center [370, 124] width 641 height 12
drag, startPoint x: 84, startPoint y: 126, endPoint x: 28, endPoint y: 126, distance: 56.3
click at [28, 126] on div "ID 23771 Kenno - Roadmap Toiminnallisuudet (konseptointiin) Title 58 / 128 Vast…" at bounding box center [463, 445] width 880 height 872
click at [99, 100] on icon "button" at bounding box center [97, 104] width 10 height 10
click at [87, 177] on p at bounding box center [364, 173] width 654 height 12
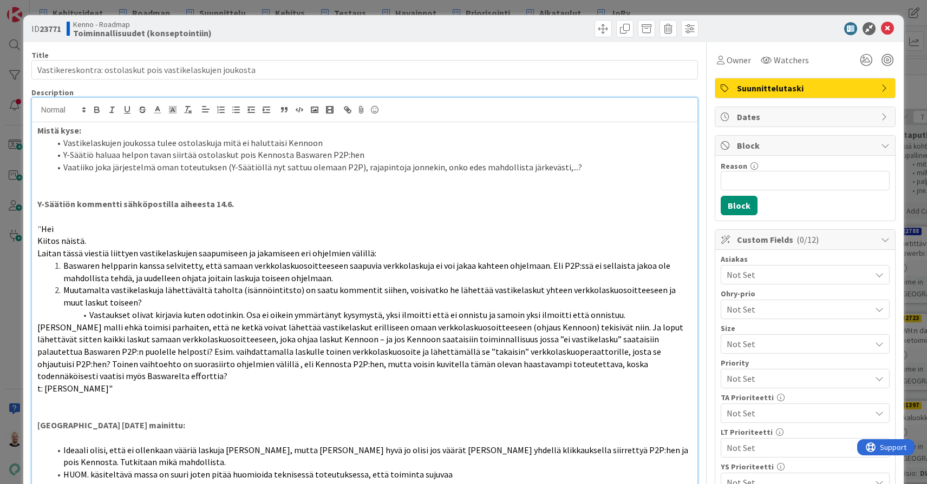
scroll to position [0, 0]
click at [253, 198] on p "Y-Säätiön kommentti sähköpostilla aiheesta 14.6." at bounding box center [364, 204] width 654 height 12
click at [321, 230] on p "" Hei" at bounding box center [364, 229] width 654 height 12
click at [330, 272] on li "Baswaren helpparin kanssa selvitetty, että samaan verkkolaskuosoitteeseen saapu…" at bounding box center [370, 272] width 641 height 24
click at [242, 9] on div "ID 23771 Kenno - Roadmap Toiminnallisuudet (konseptointiin) Title 58 / 128 Vast…" at bounding box center [463, 242] width 927 height 484
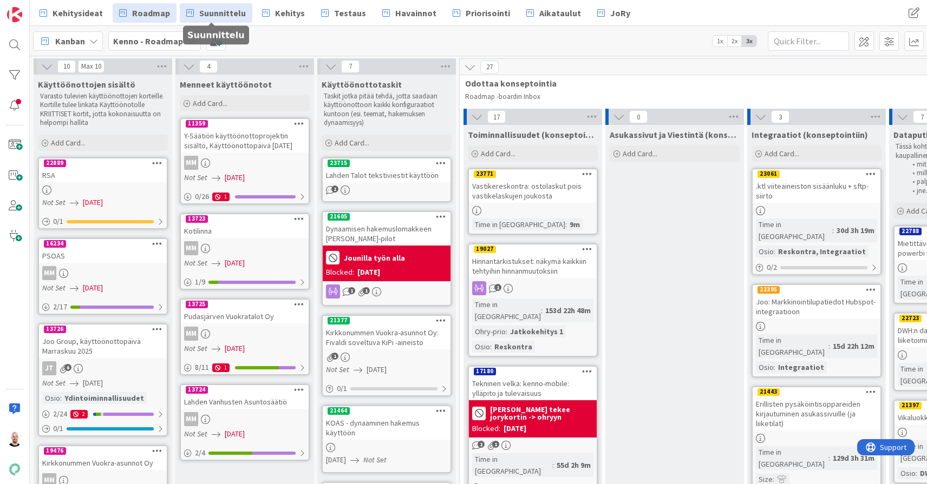
click at [205, 6] on span "Suunnittelu" at bounding box center [222, 12] width 47 height 13
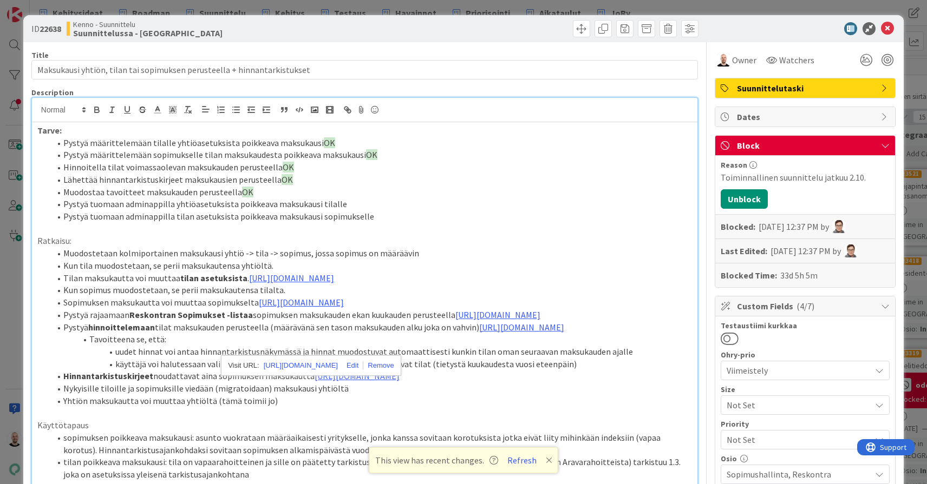
scroll to position [14, 1]
click at [635, 9] on div "ID 22638 Kenno - Suunnittelu Suunnittelussa - Rautalangat Title 72 / 128 Maksuk…" at bounding box center [463, 242] width 927 height 484
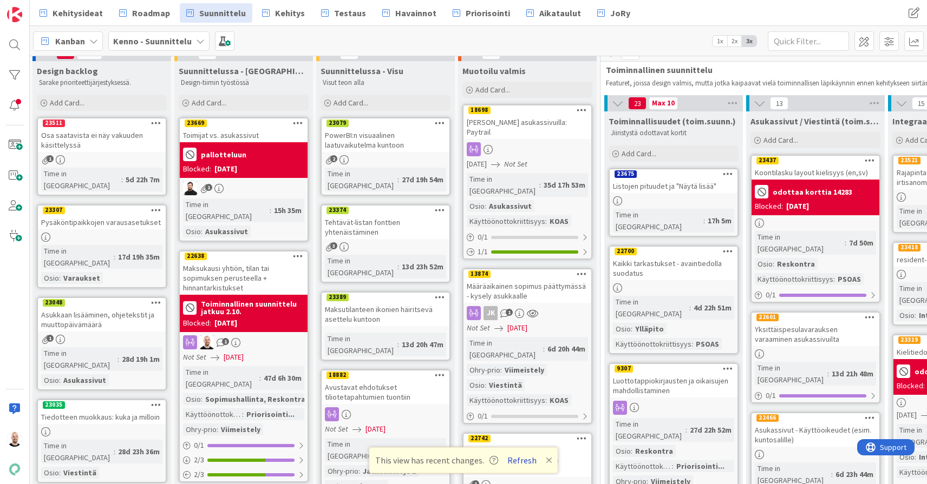
click at [515, 463] on button "Refresh" at bounding box center [521, 461] width 37 height 14
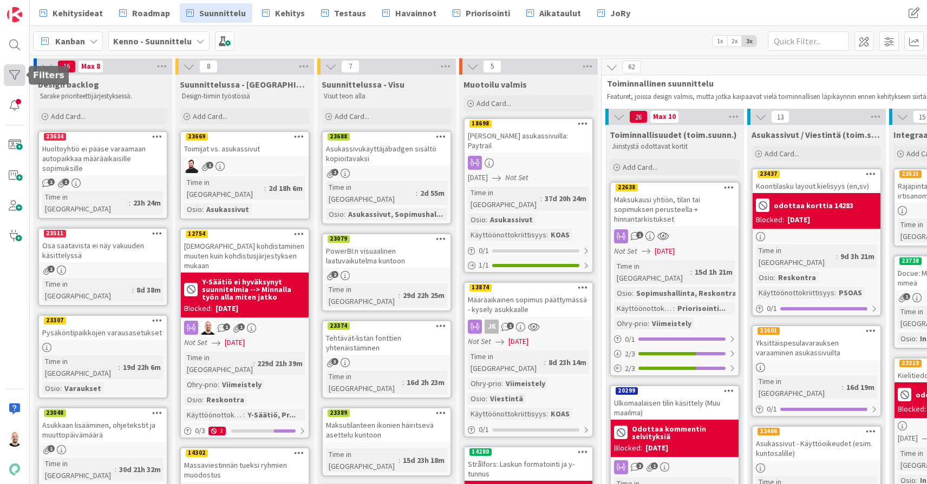
click at [19, 71] on div at bounding box center [15, 75] width 22 height 22
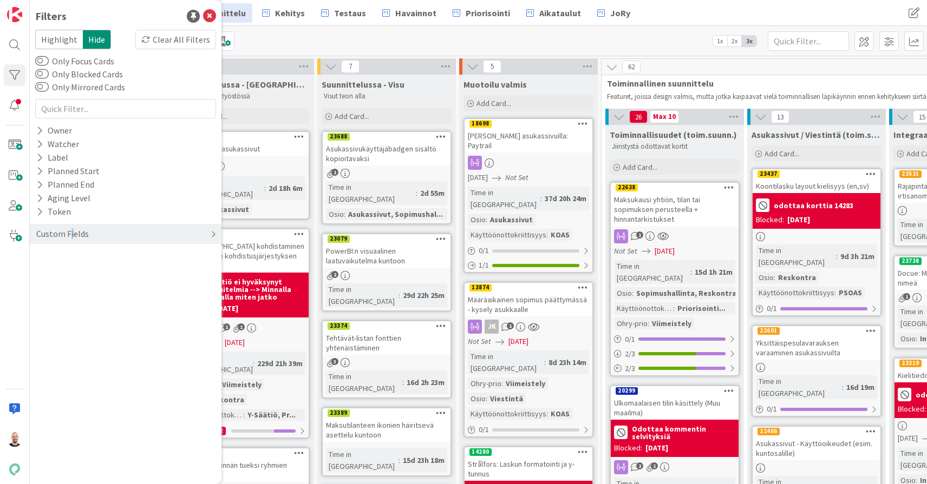
click at [71, 236] on div "Custom Fields" at bounding box center [62, 234] width 55 height 14
click at [97, 323] on button "Käyttöönottokriittisyys" at bounding box center [86, 324] width 103 height 14
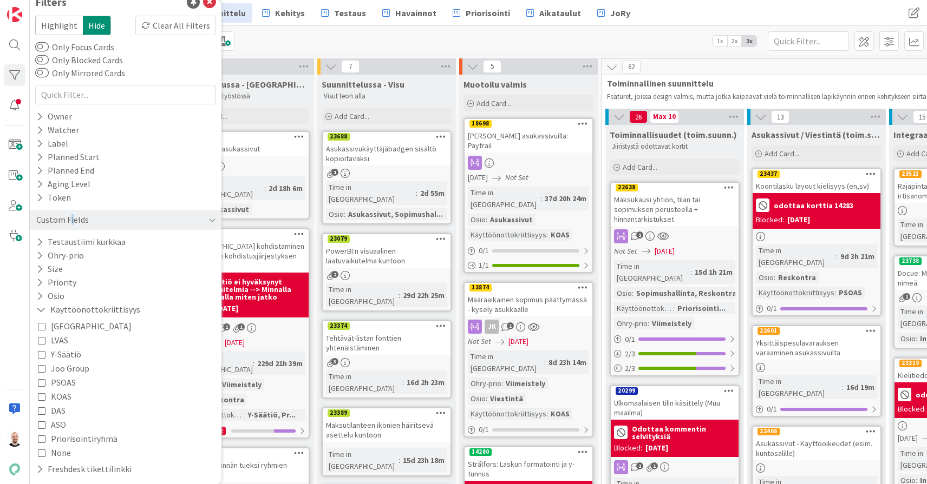
scroll to position [14, 0]
click at [58, 384] on span "PSOAS" at bounding box center [63, 383] width 25 height 14
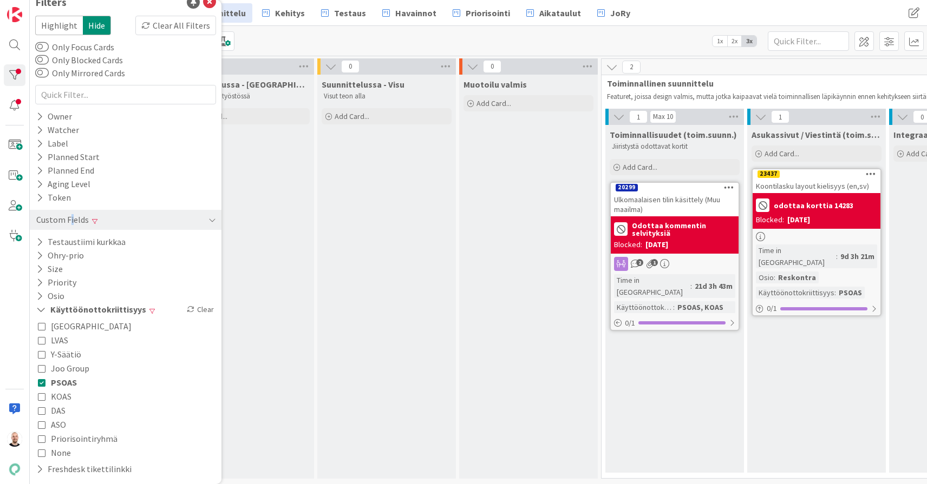
click at [58, 395] on span "KOAS" at bounding box center [61, 397] width 21 height 14
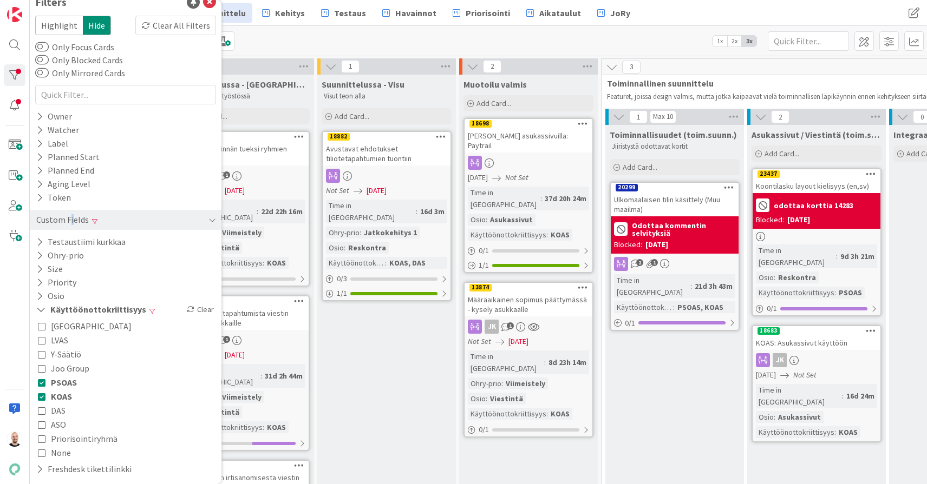
click at [58, 413] on span "DAS" at bounding box center [58, 411] width 15 height 14
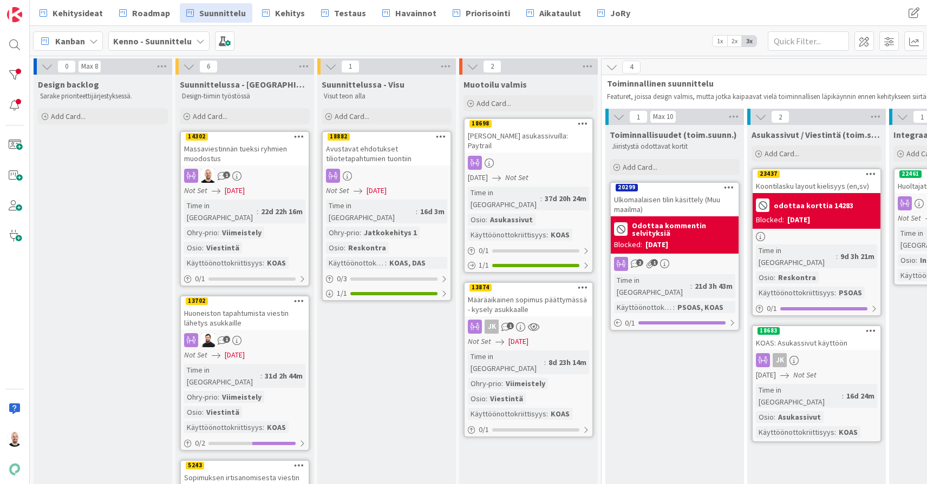
scroll to position [0, 0]
click at [245, 165] on div "Massaviestinnän tueksi ryhmien muodostus" at bounding box center [245, 154] width 128 height 24
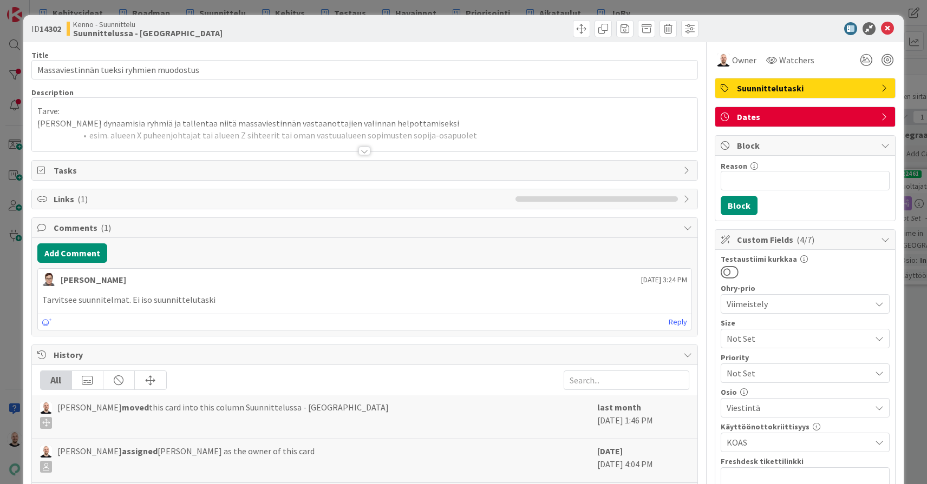
click at [365, 151] on div at bounding box center [364, 151] width 12 height 9
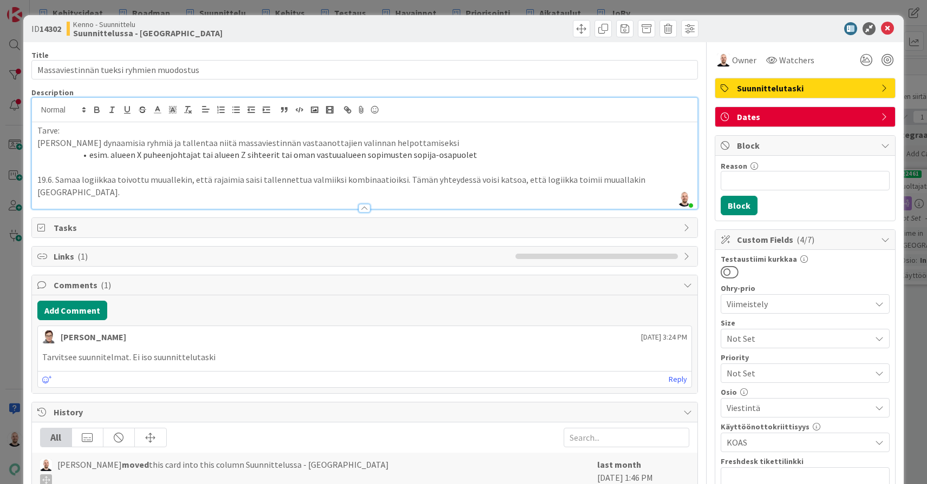
click at [665, 180] on p "19.6. Samaa logiikkaa toivottu muuallekin, että rajaimia saisi tallennettua val…" at bounding box center [364, 186] width 654 height 24
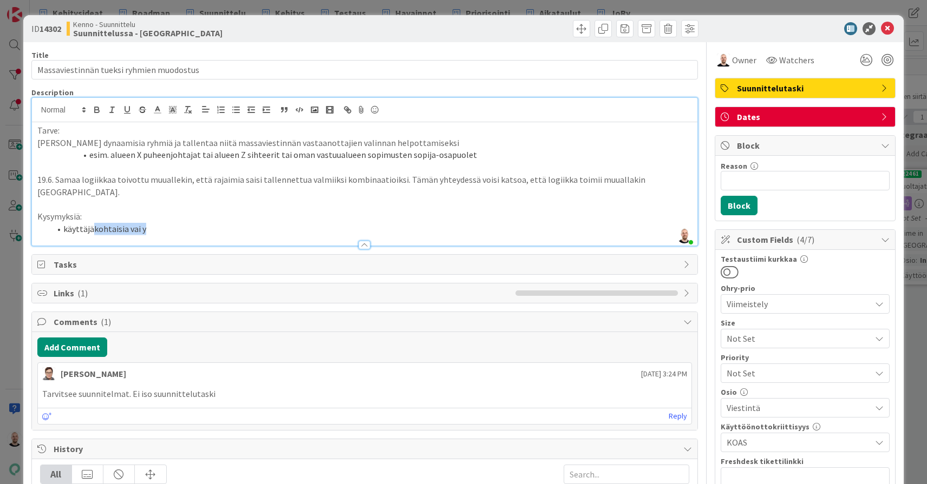
drag, startPoint x: 92, startPoint y: 214, endPoint x: 210, endPoint y: 214, distance: 118.0
click at [210, 223] on li "käyttäjäkohtaisia vai y" at bounding box center [370, 229] width 641 height 12
click at [269, 234] on div at bounding box center [364, 239] width 665 height 11
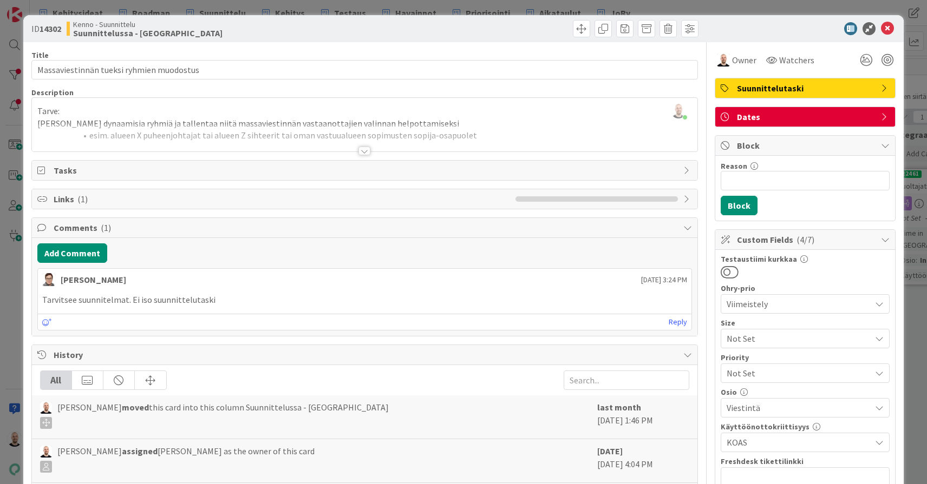
click at [291, 82] on div "Title 40 / 128 Massaviestinnän tueksi ryhmien muodostus Description Tommi Moila…" at bounding box center [364, 405] width 666 height 726
click at [291, 116] on p "Tarve:" at bounding box center [364, 111] width 654 height 12
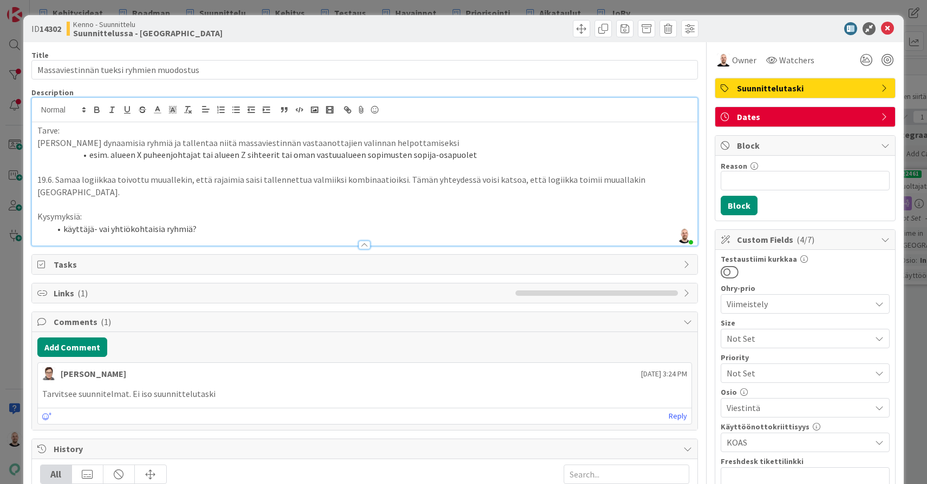
click at [341, 211] on p "Kysymyksiä:" at bounding box center [364, 217] width 654 height 12
click at [343, 223] on li "käyttäjä- vai yhtiökohtaisia ryhmiä?" at bounding box center [370, 229] width 641 height 12
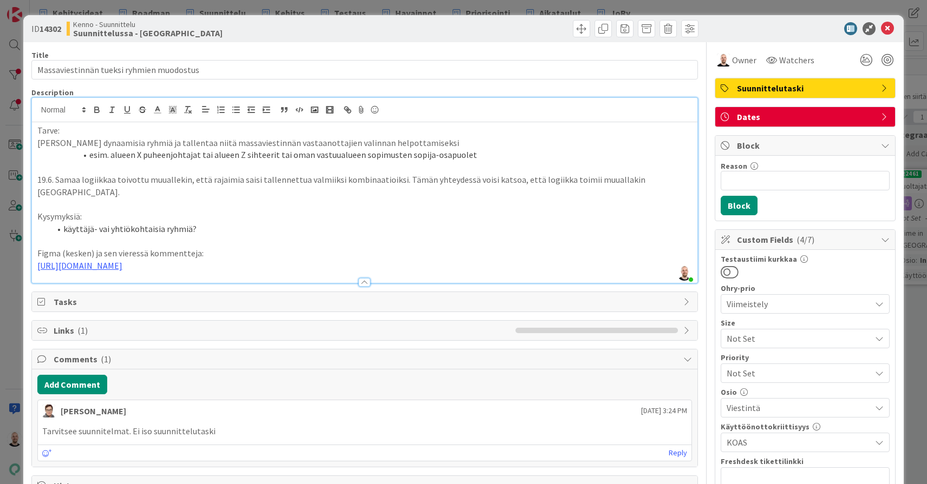
click at [202, 223] on li "käyttäjä- vai yhtiökohtaisia ryhmiä?" at bounding box center [370, 229] width 641 height 12
click at [362, 223] on li "käyttäjä- vai yhtiökohtaisia ryhmiä? Jos käyttäjäkohtaisia niin olisi hyvä olla…" at bounding box center [370, 229] width 641 height 12
click at [506, 223] on li "käyttäjä- vai yhtiökohtaisia ryhmiä? Jos käyttäjäkohtaisia niin olisi hyvä olla…" at bounding box center [370, 229] width 641 height 12
